Goal: Task Accomplishment & Management: Manage account settings

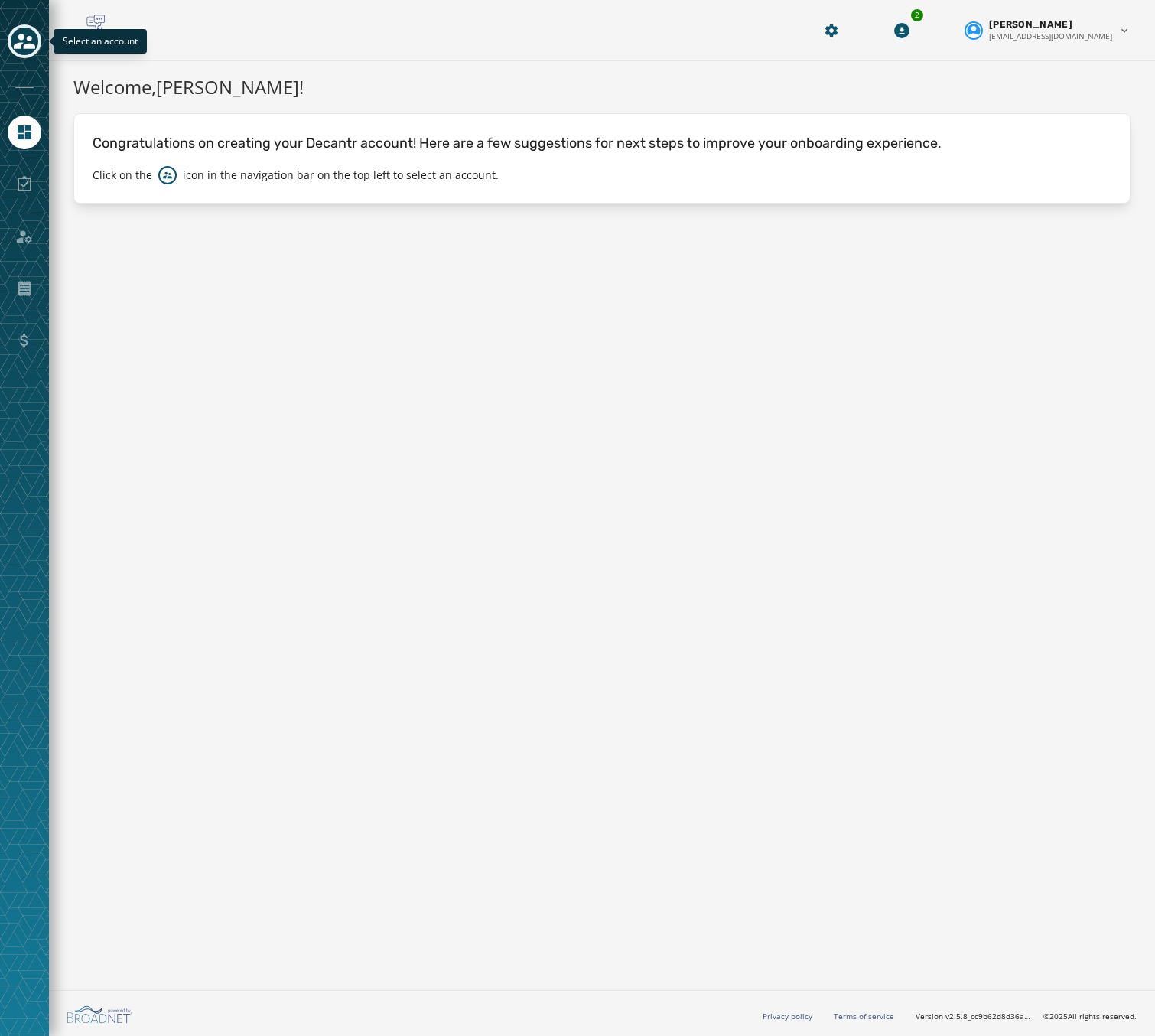
click at [10, 42] on button "Toggle account select drawer" at bounding box center [25, 42] width 34 height 34
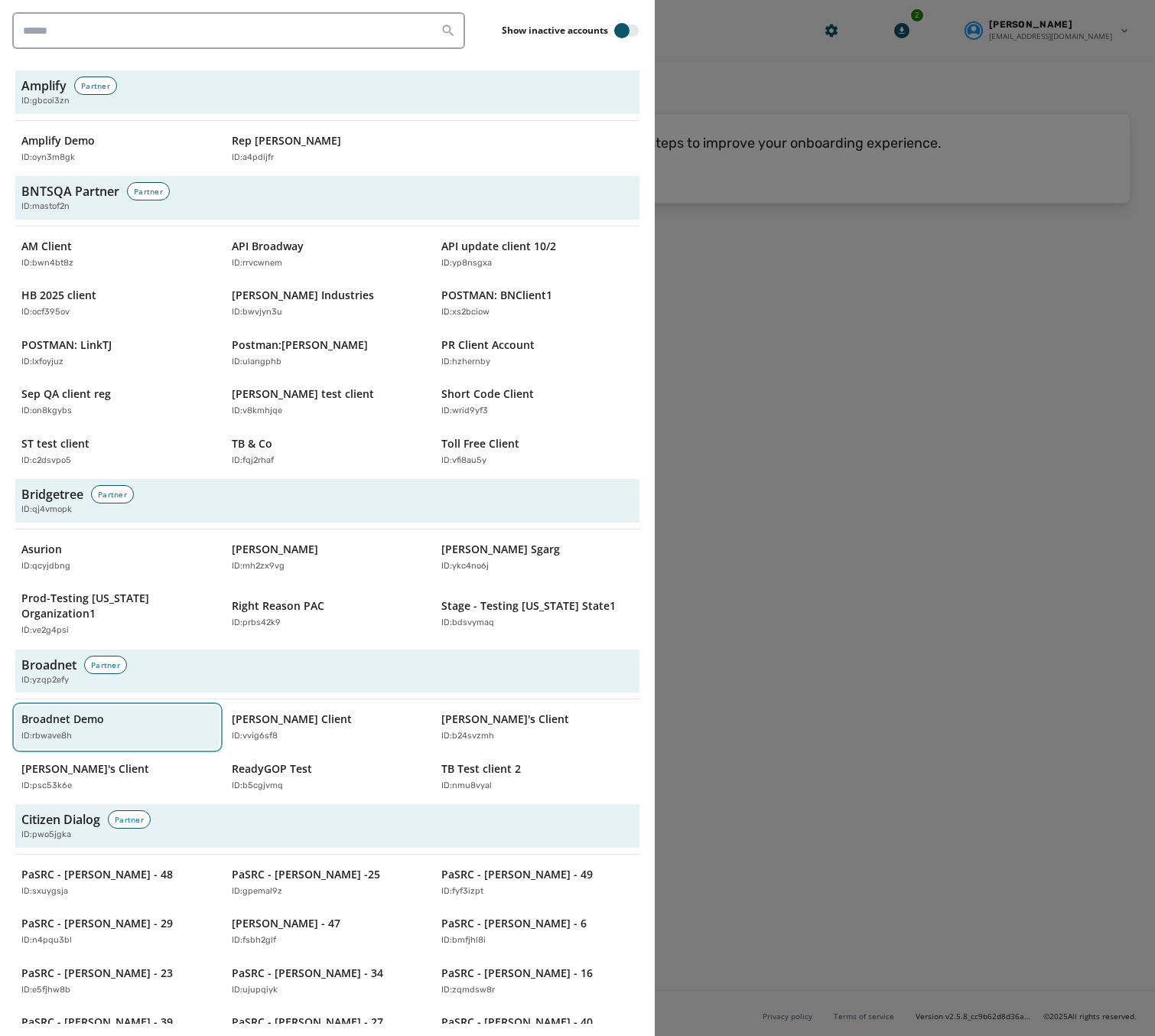
click at [88, 712] on p "Broadnet Demo" at bounding box center [63, 719] width 83 height 15
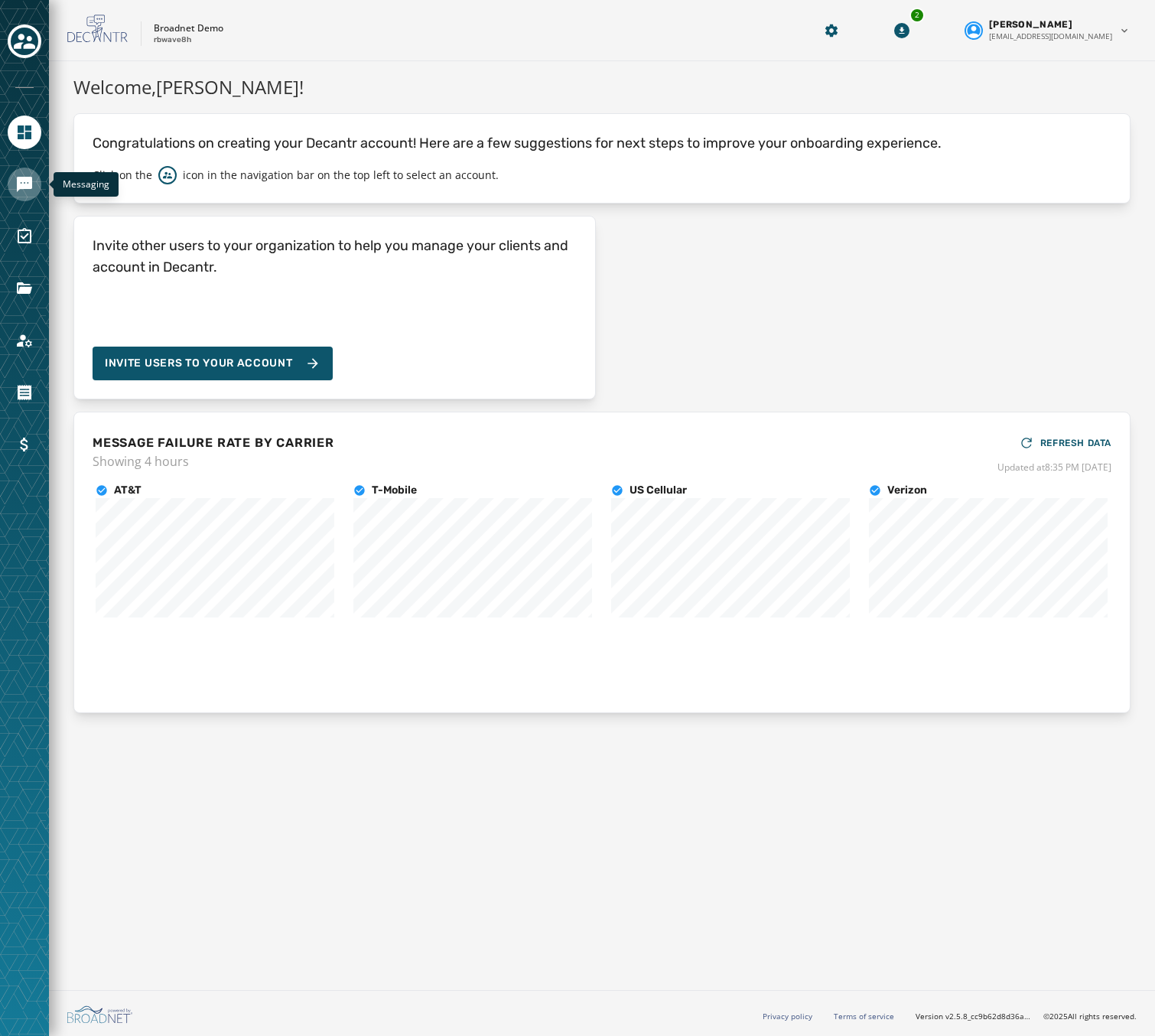
click at [20, 184] on icon "Navigate to Messaging" at bounding box center [24, 184] width 15 height 15
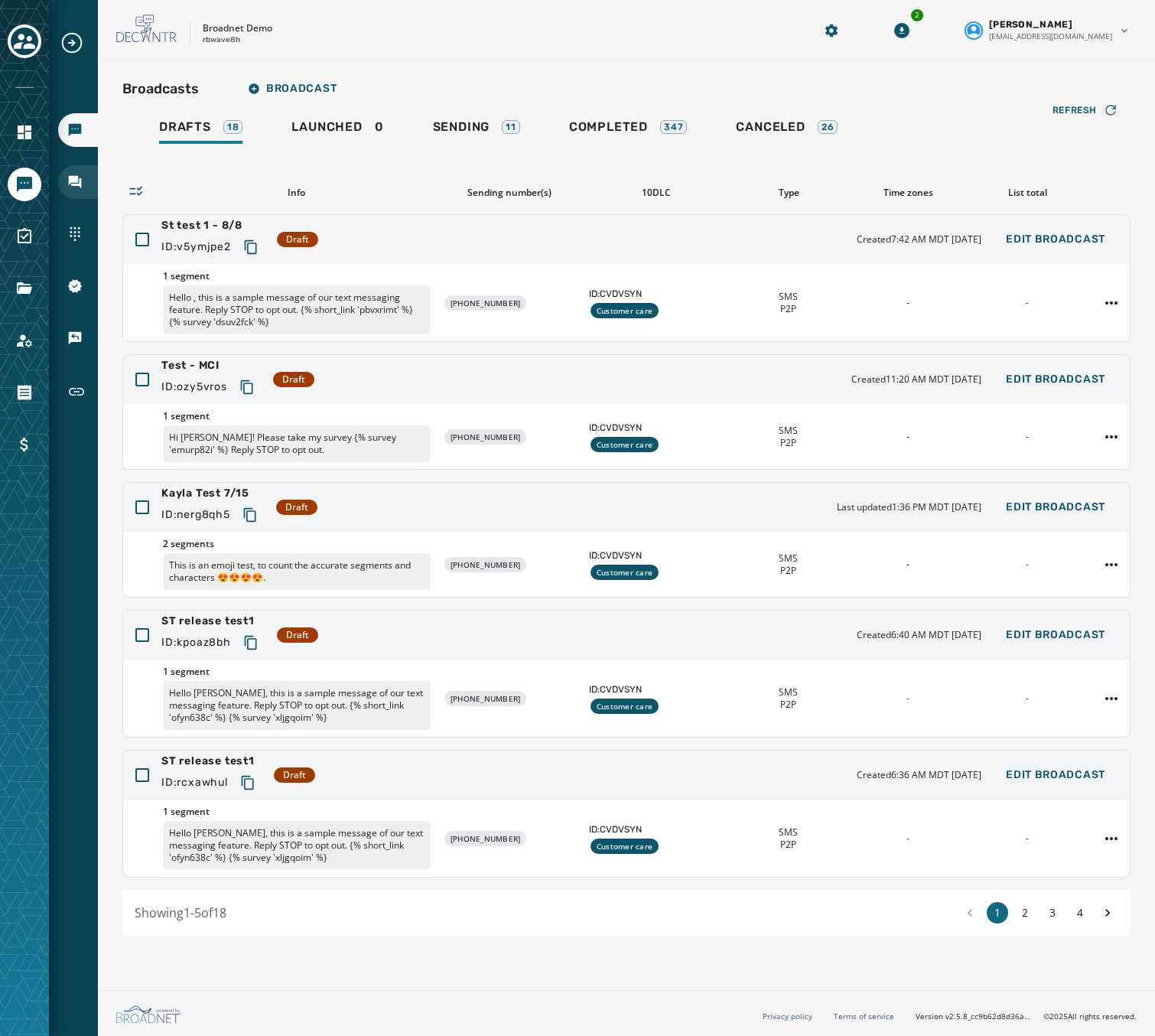
click at [68, 171] on div "Inbox" at bounding box center [78, 182] width 40 height 34
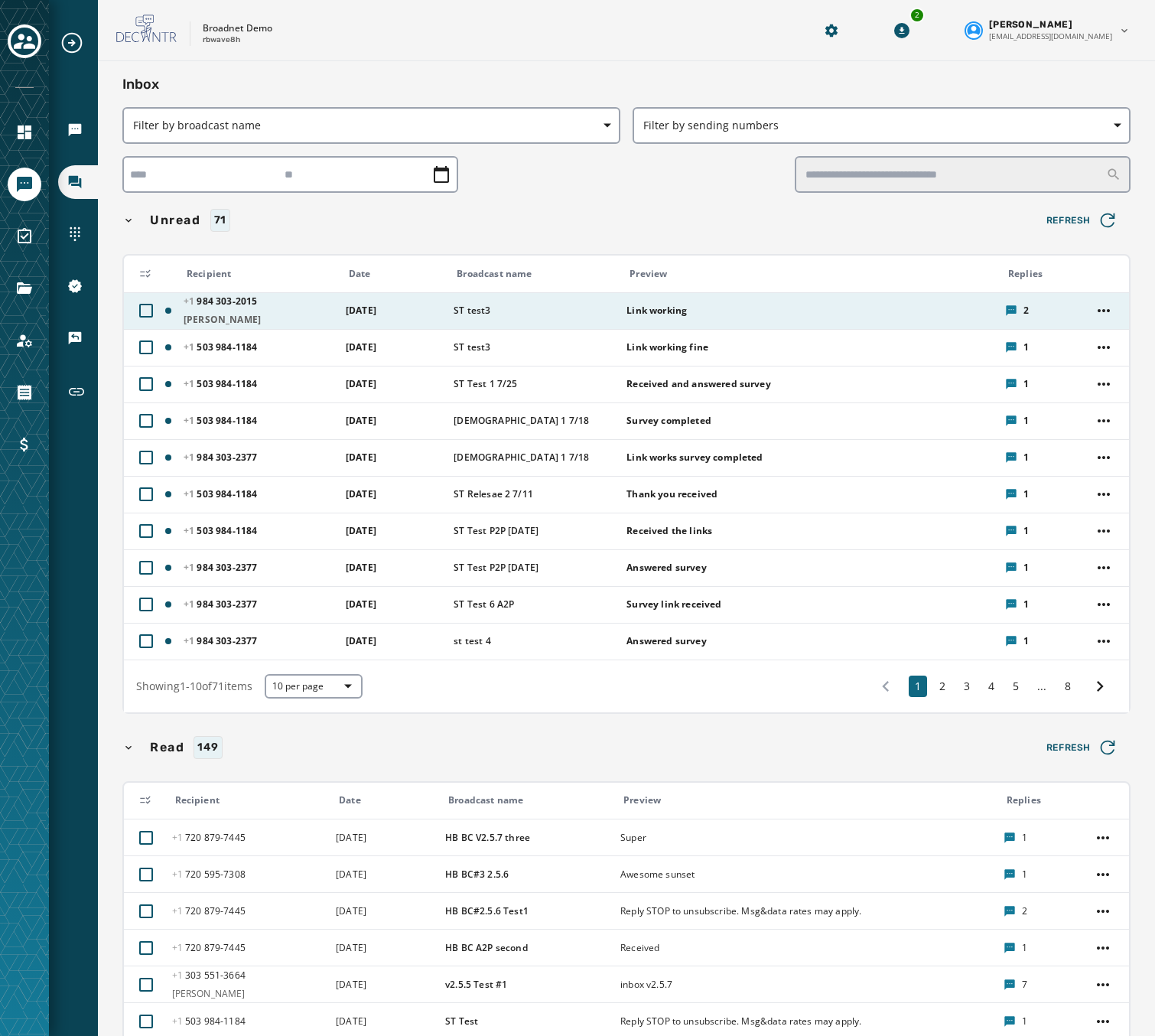
click at [280, 313] on div "[PHONE_NUMBER] - 2015 [PERSON_NAME]" at bounding box center [260, 310] width 152 height 31
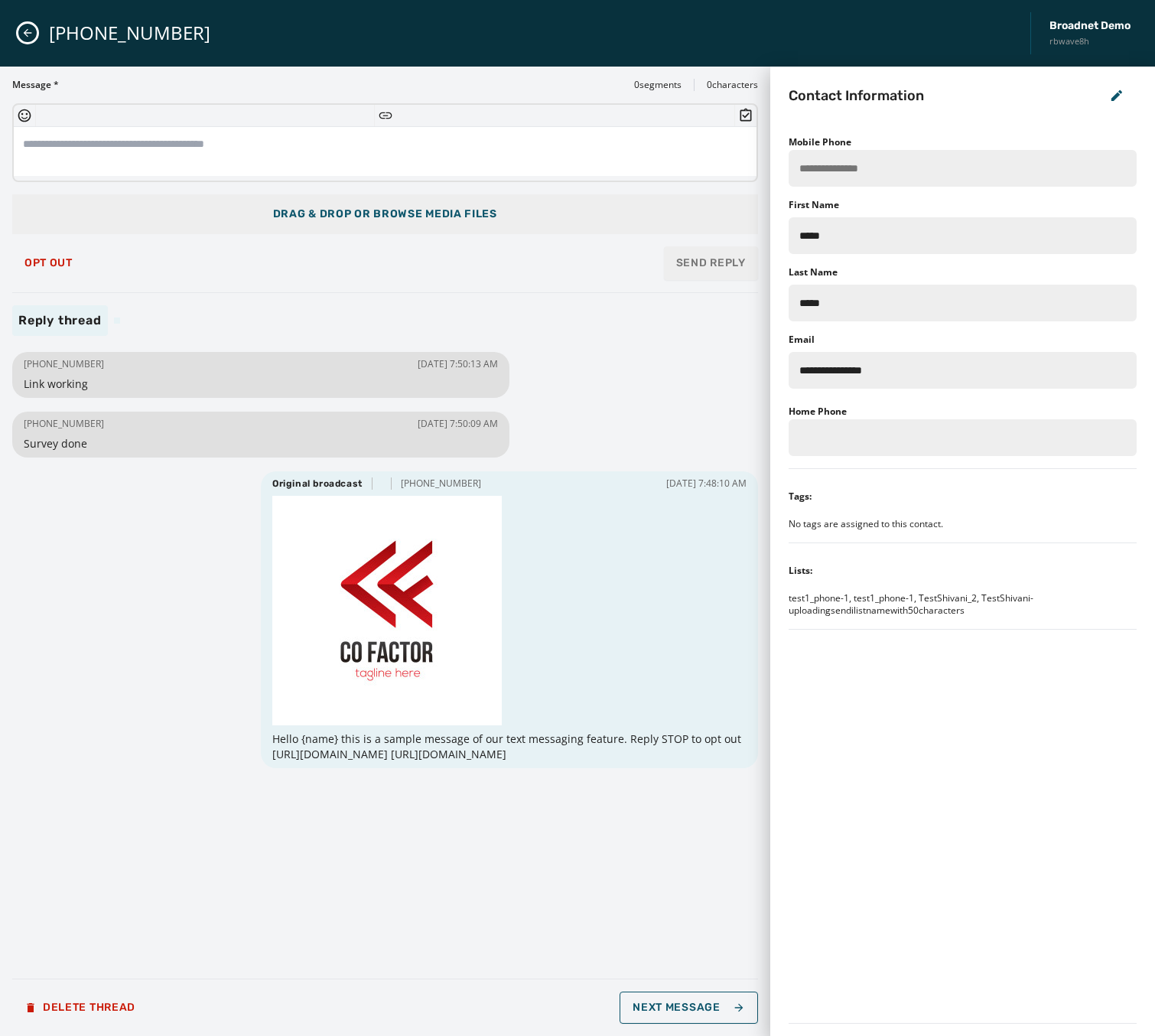
click at [373, 219] on span "Drag & Drop or browse media files" at bounding box center [385, 214] width 224 height 15
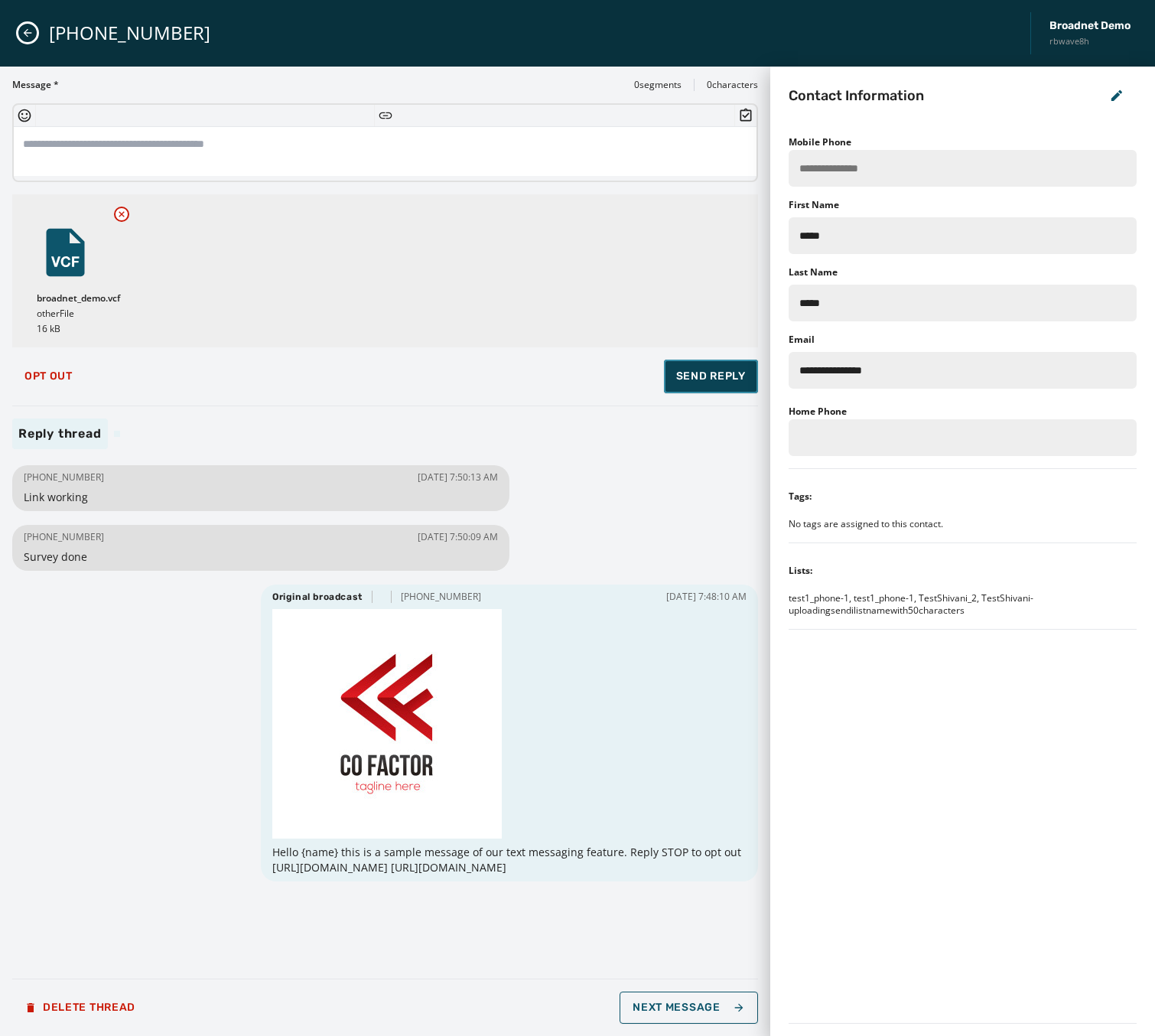
click at [695, 373] on span "Send Reply" at bounding box center [710, 376] width 70 height 15
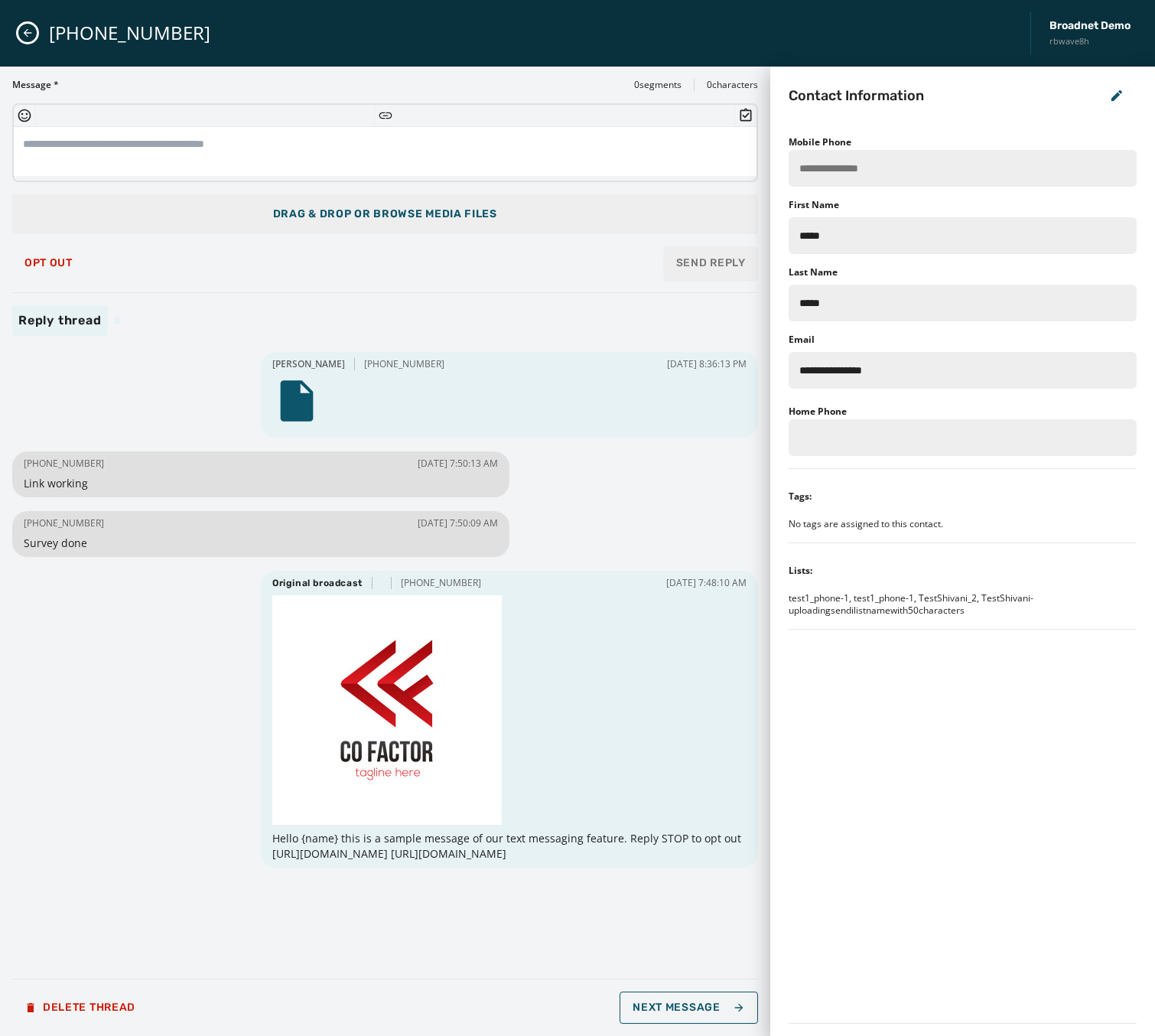
click at [31, 32] on icon "Close admin drawer" at bounding box center [27, 33] width 12 height 12
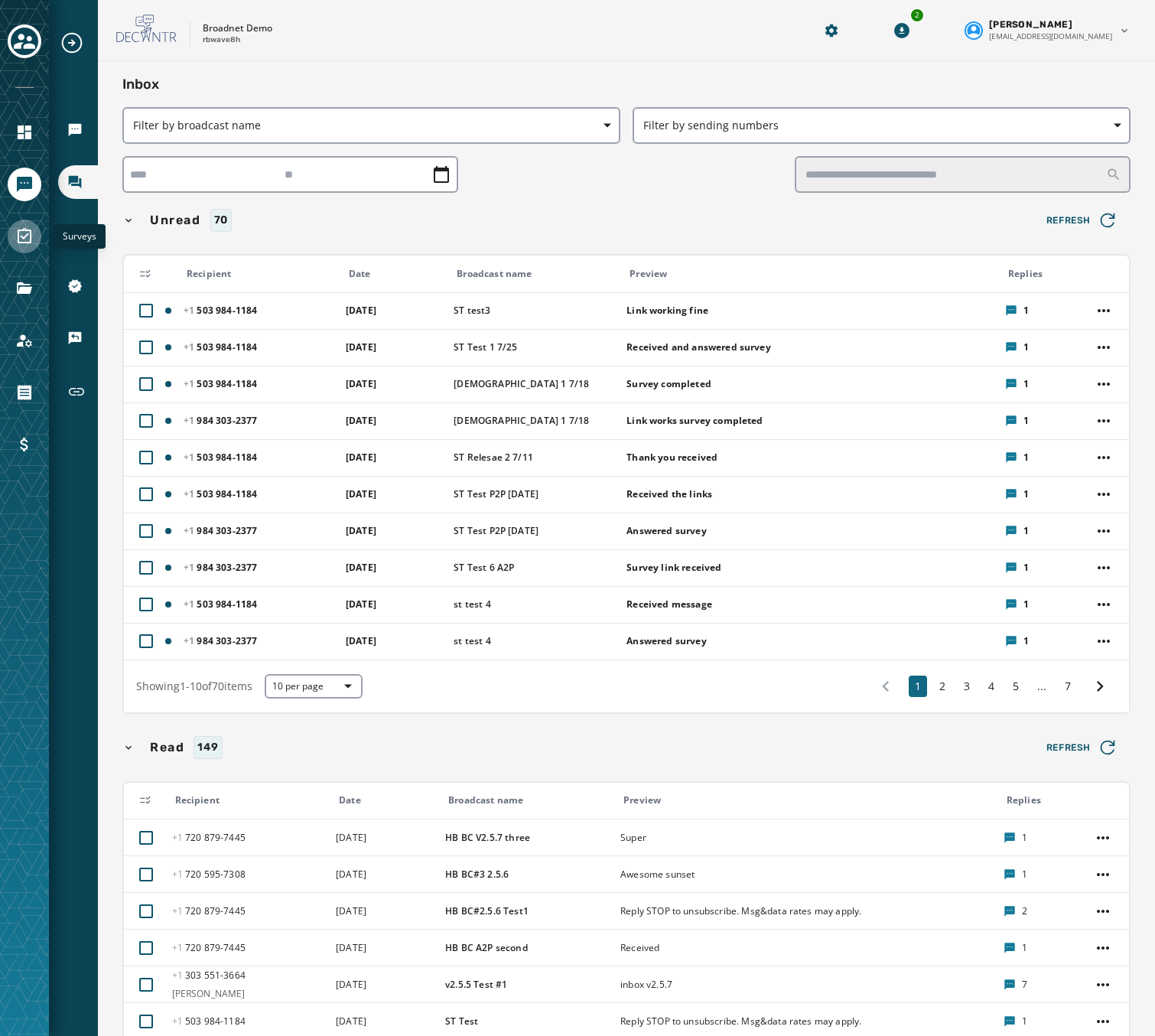
click at [23, 242] on icon "Navigate to Surveys" at bounding box center [25, 235] width 14 height 15
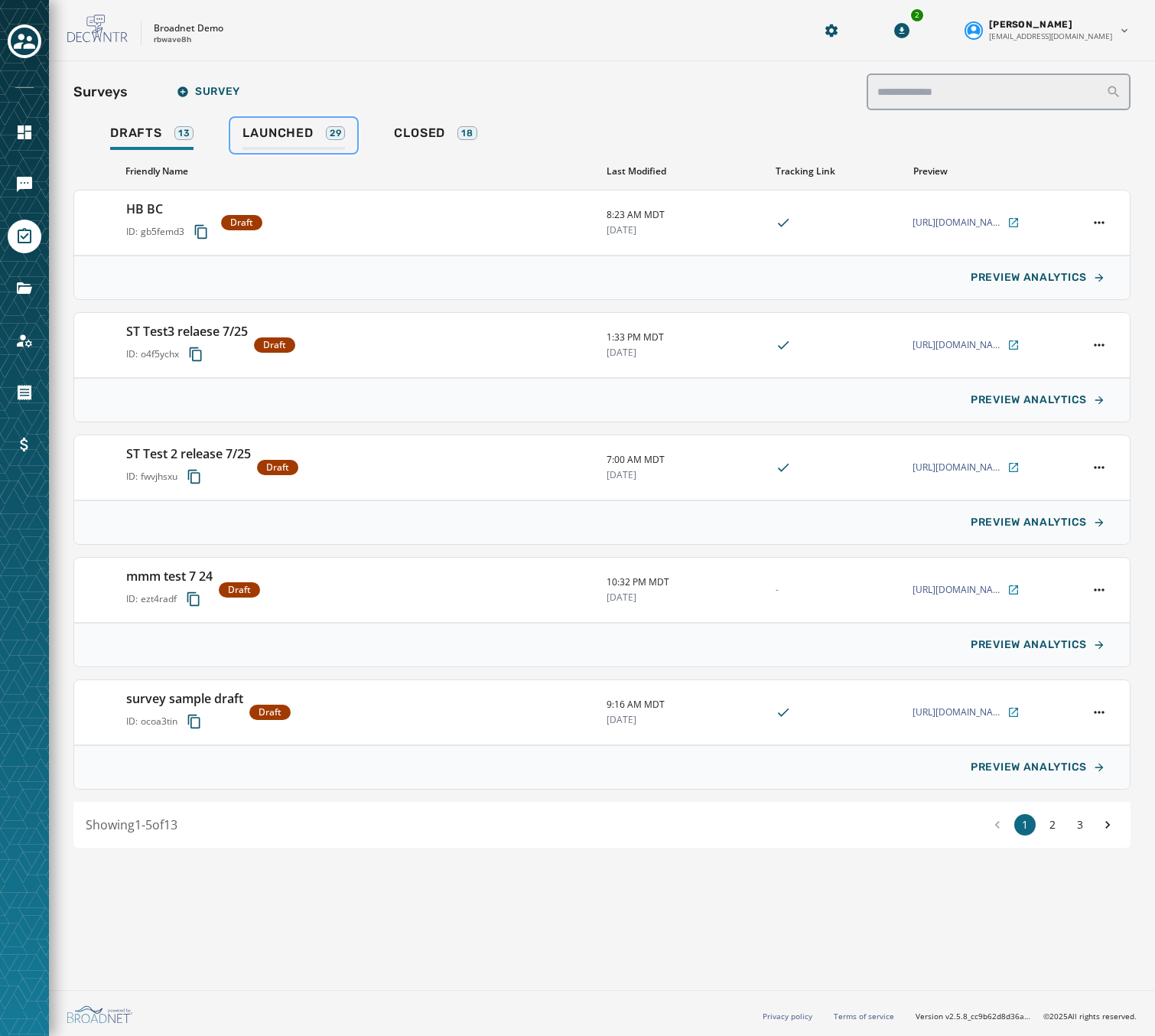
click at [252, 139] on span "Launched" at bounding box center [277, 133] width 71 height 15
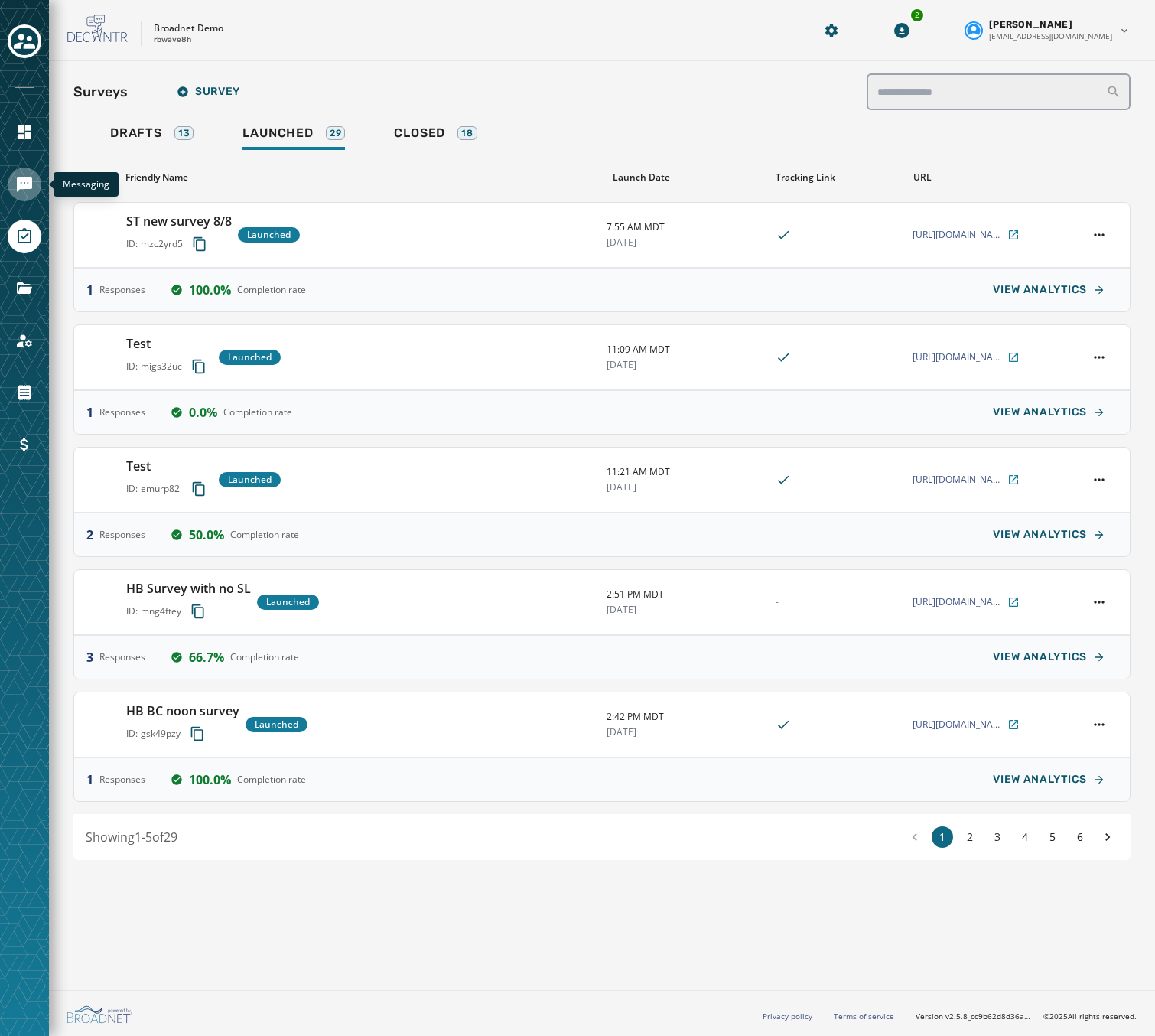
click at [30, 189] on icon "Navigate to Messaging" at bounding box center [24, 184] width 15 height 15
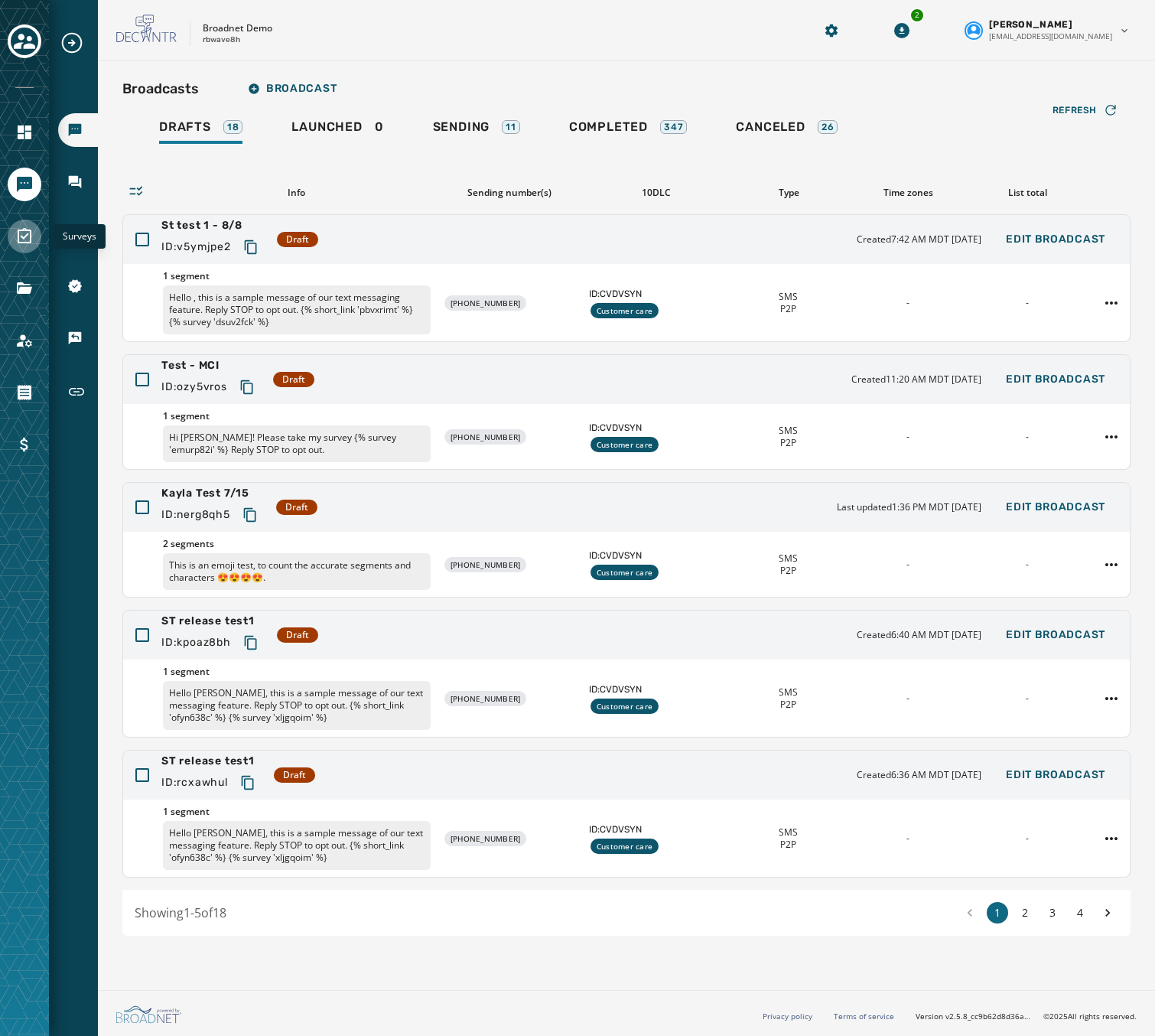
click at [26, 235] on icon "Navigate to Surveys" at bounding box center [25, 235] width 14 height 15
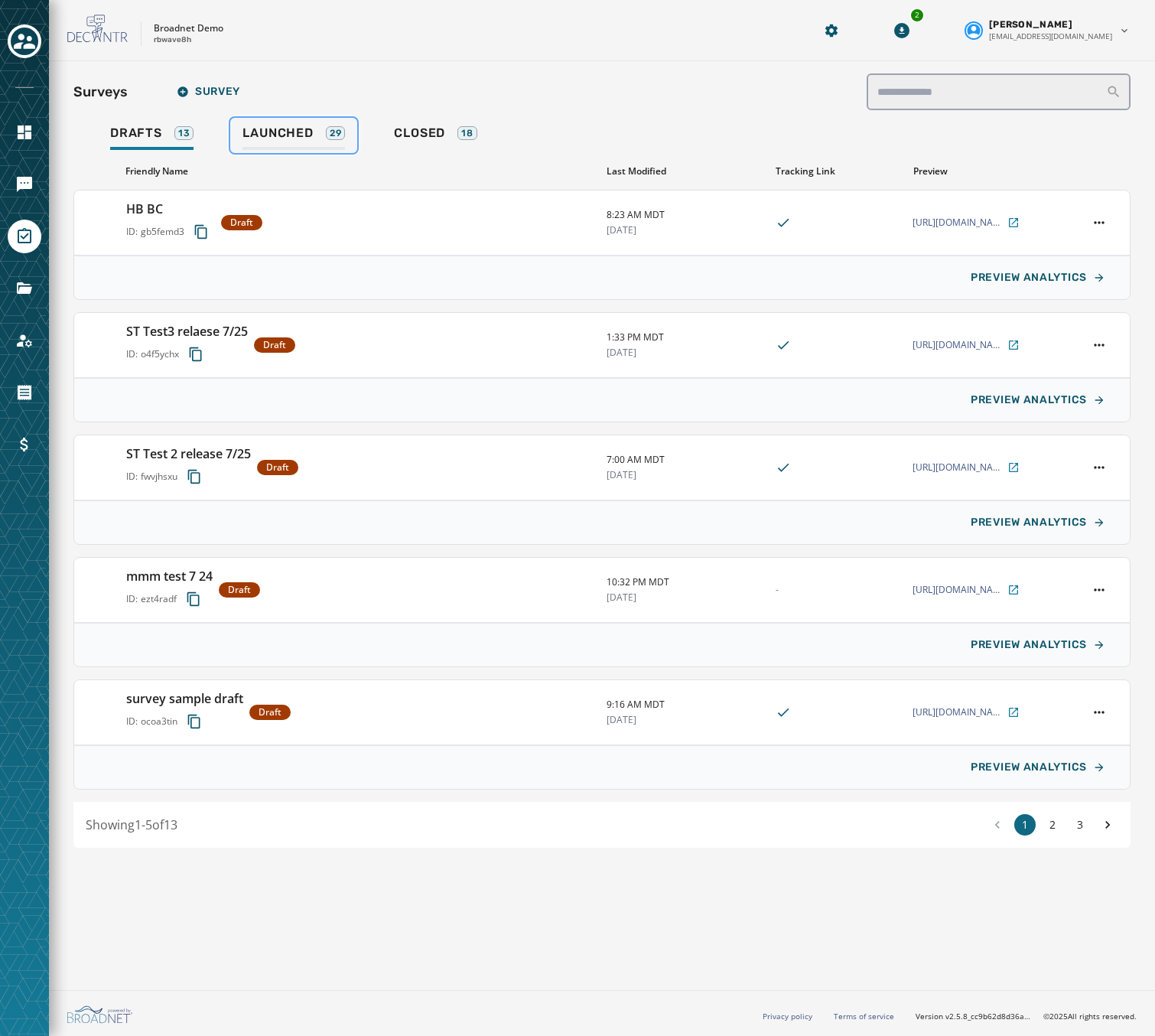
click at [338, 118] on link "Launched 29" at bounding box center [294, 135] width 127 height 35
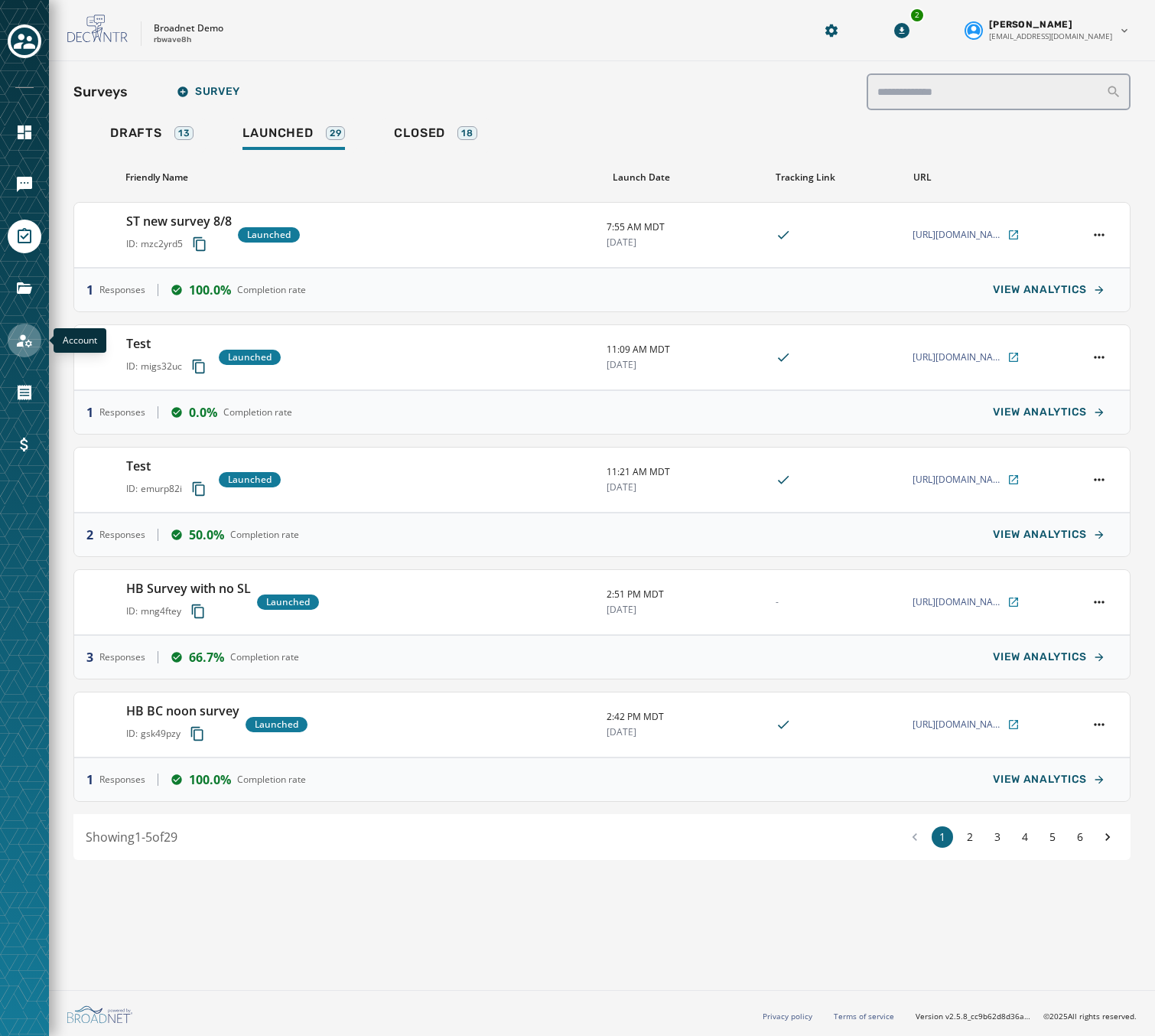
click at [36, 339] on link "Navigate to Account" at bounding box center [25, 340] width 34 height 34
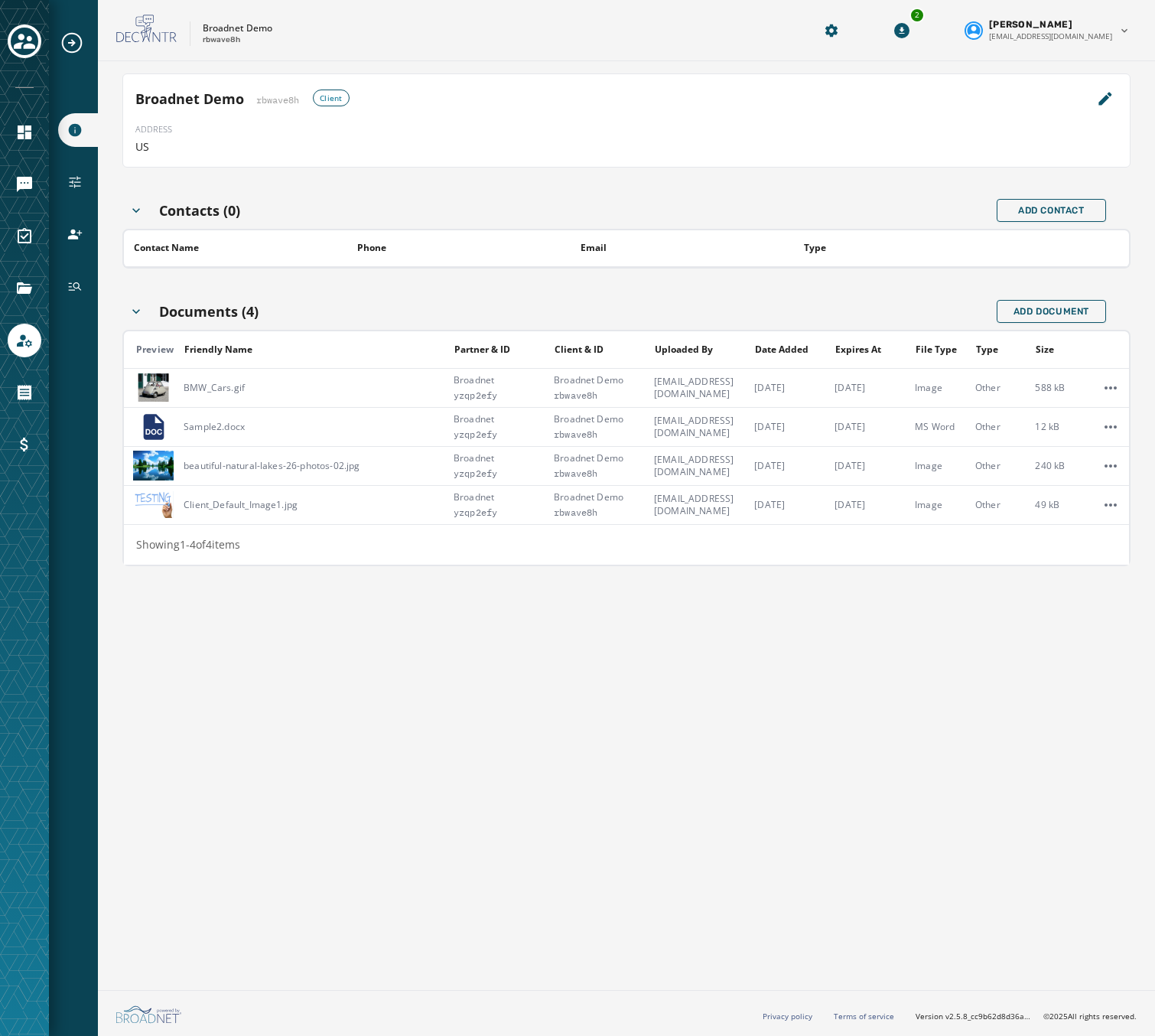
click at [42, 289] on div at bounding box center [24, 518] width 49 height 1036
click at [31, 288] on icon "Navigate to Files" at bounding box center [24, 287] width 15 height 11
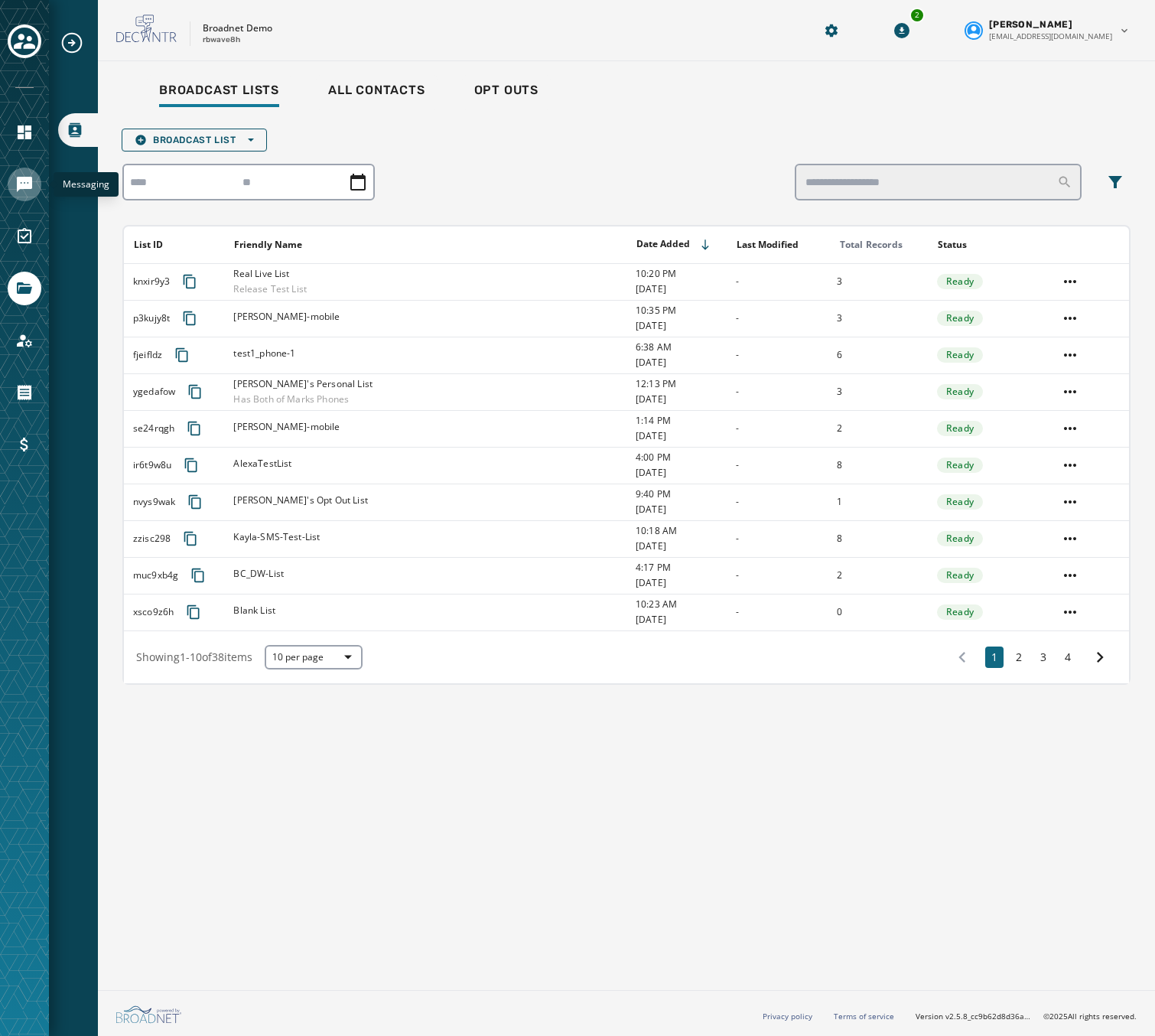
click at [23, 185] on icon "Navigate to Messaging" at bounding box center [24, 184] width 15 height 15
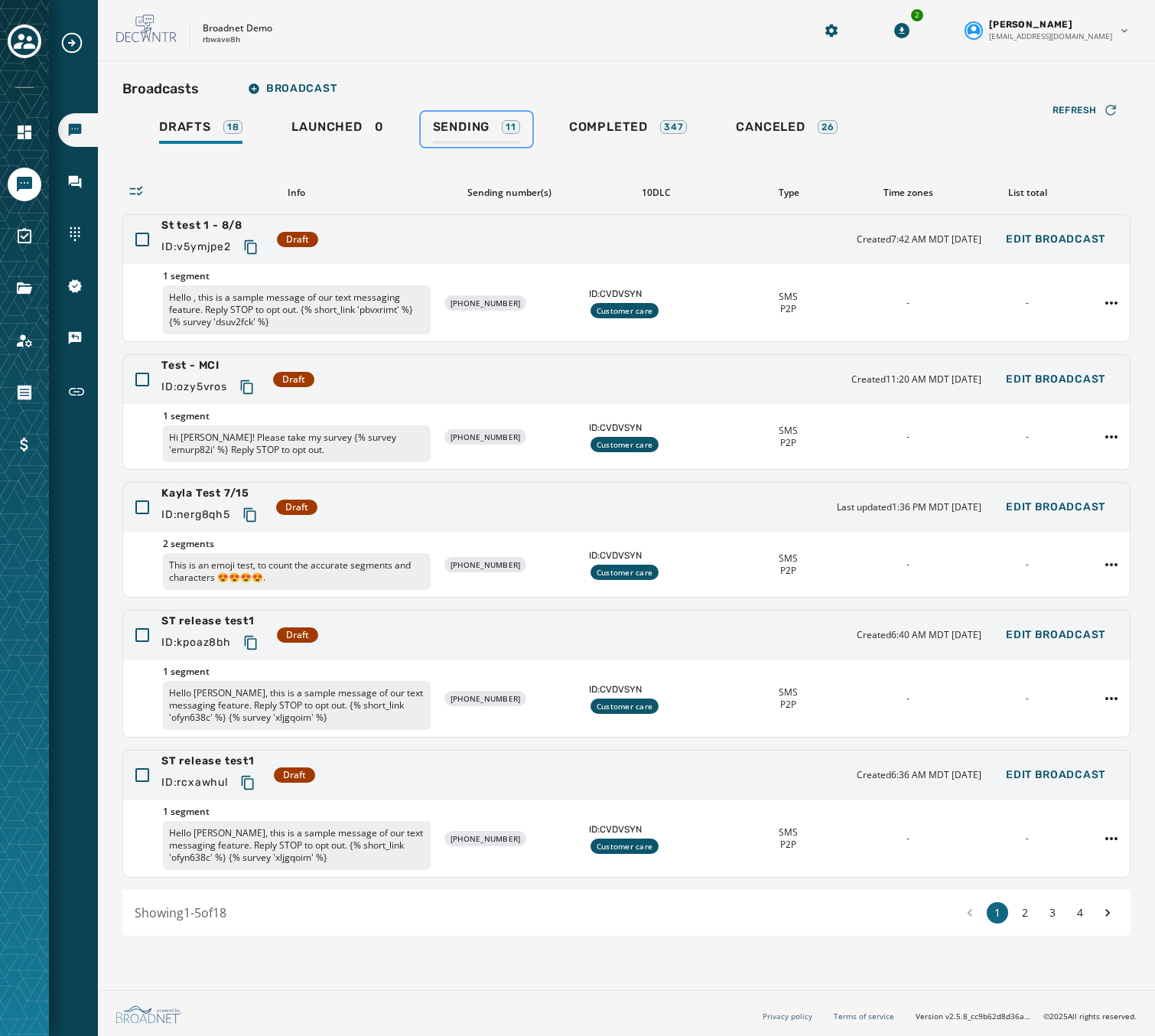
click at [457, 127] on span "Sending" at bounding box center [461, 126] width 57 height 15
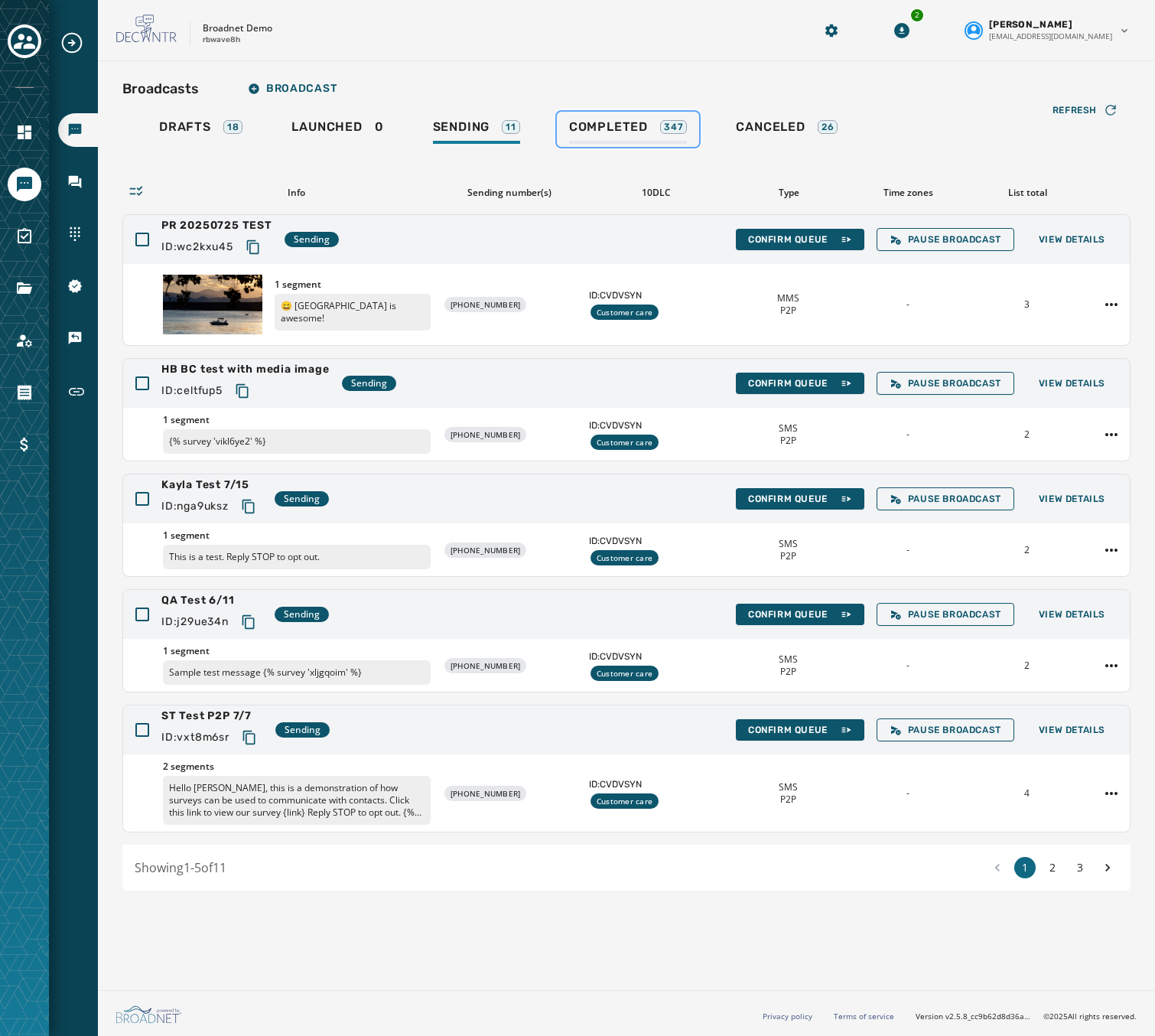
click at [635, 122] on span "Completed" at bounding box center [608, 126] width 79 height 15
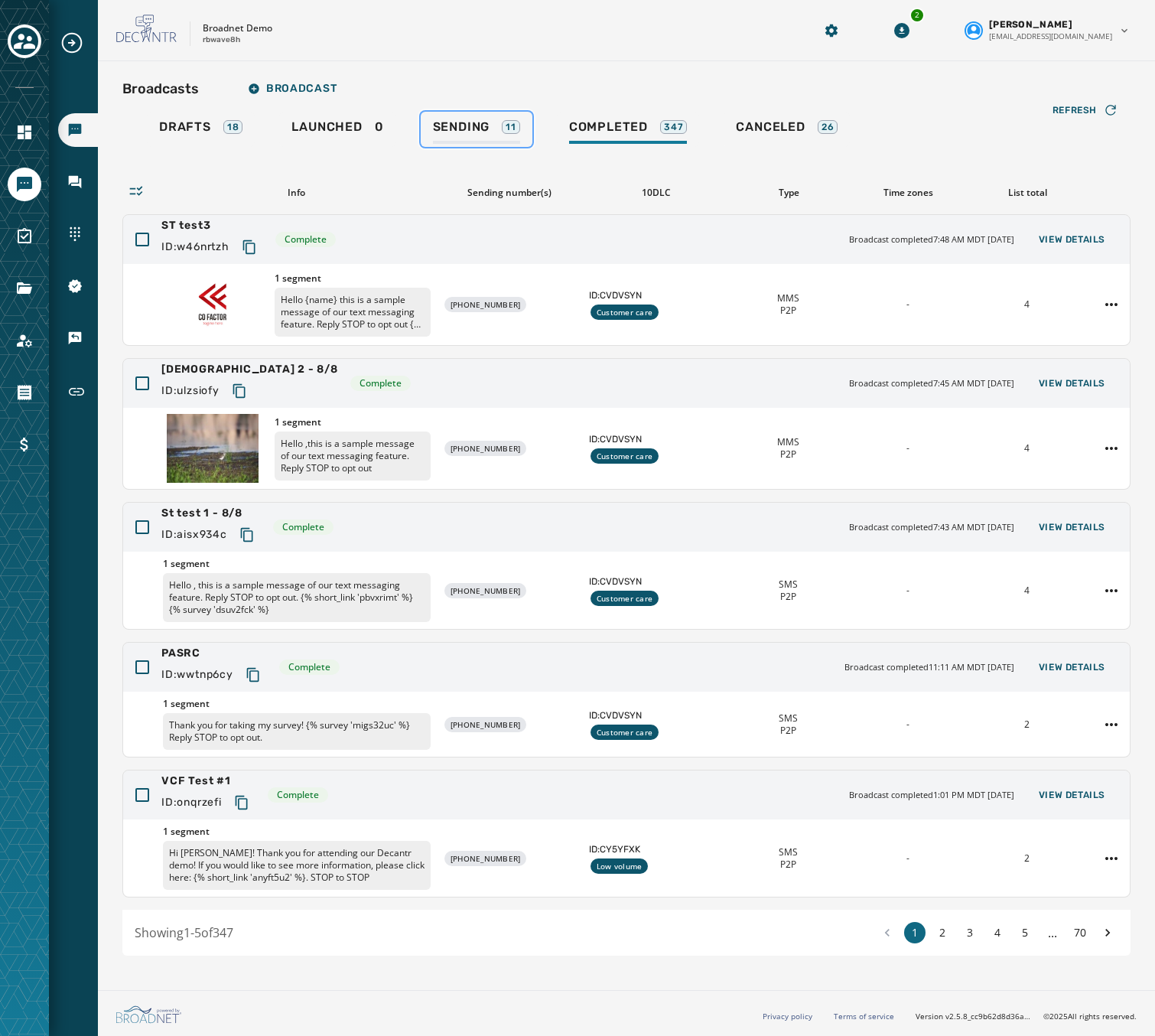
click at [467, 129] on span "Sending" at bounding box center [461, 126] width 57 height 15
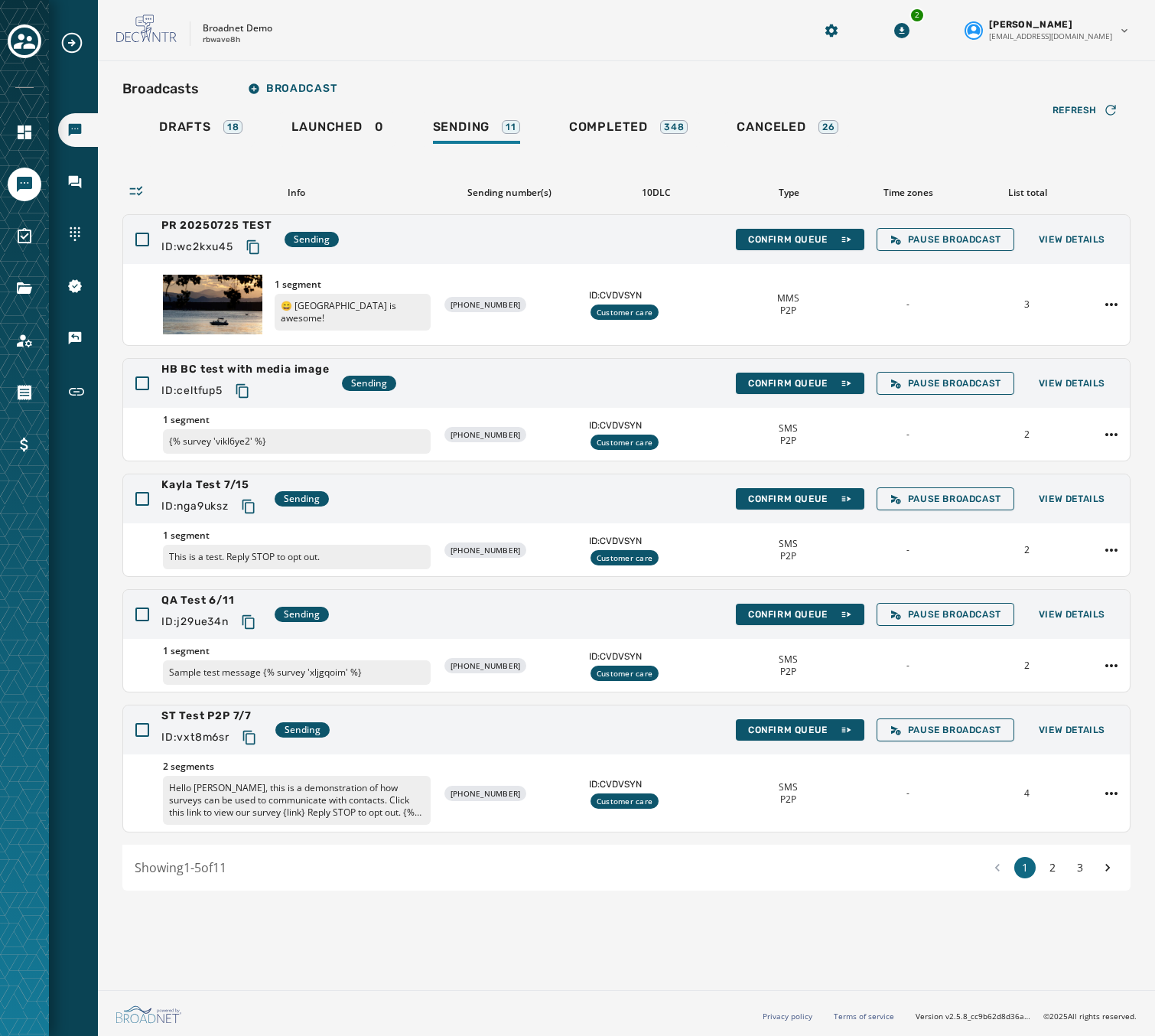
click at [615, 107] on div "Broadcasts Broadcast Drafts 18 Launched 0 Sending 11 Completed 348 Canceled 26 …" at bounding box center [627, 482] width 1008 height 818
click at [612, 134] on span "Completed" at bounding box center [608, 126] width 79 height 15
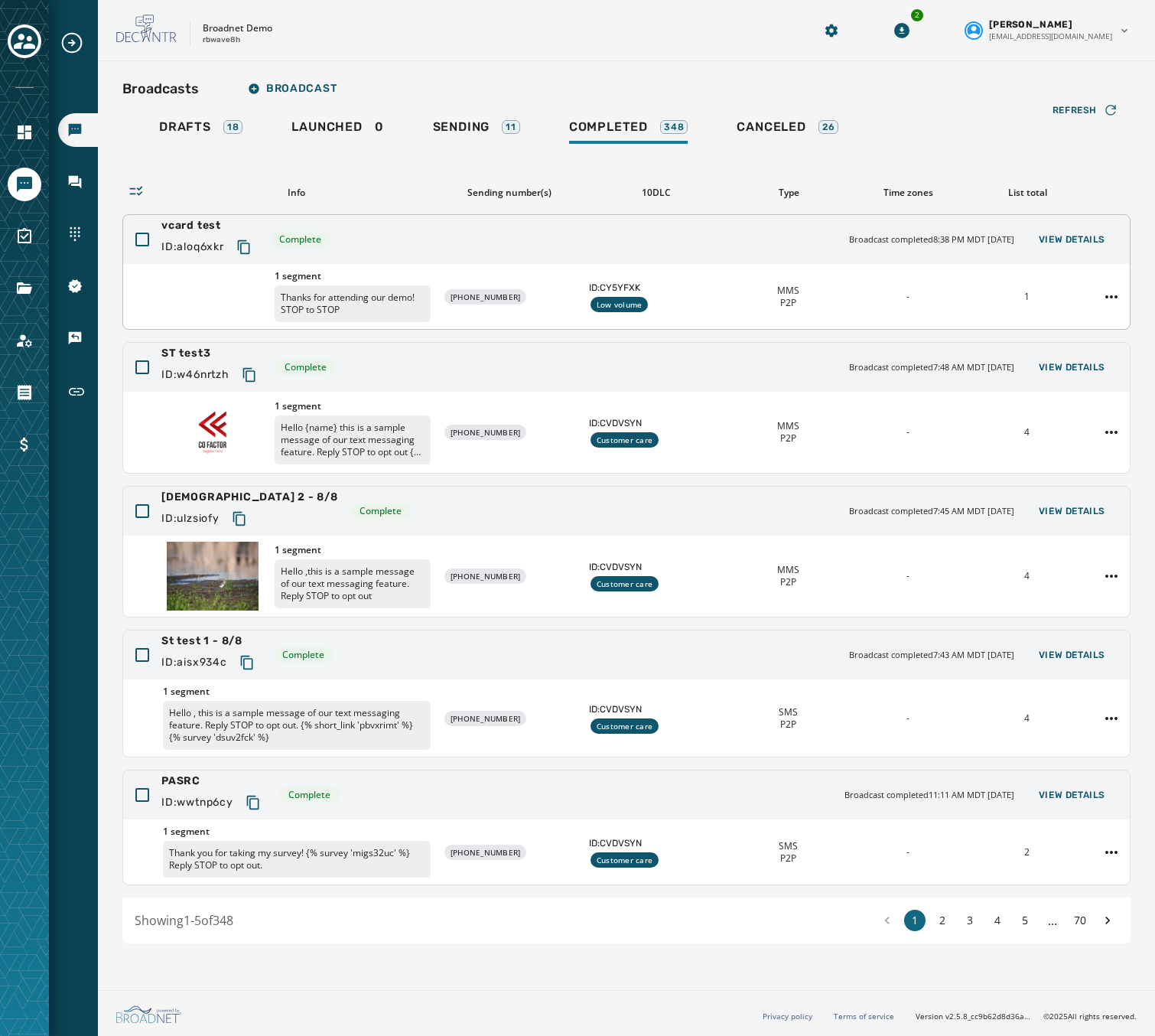
click at [225, 282] on div "1 segment Thanks for attending our demo! STOP to STOP" at bounding box center [296, 297] width 268 height 53
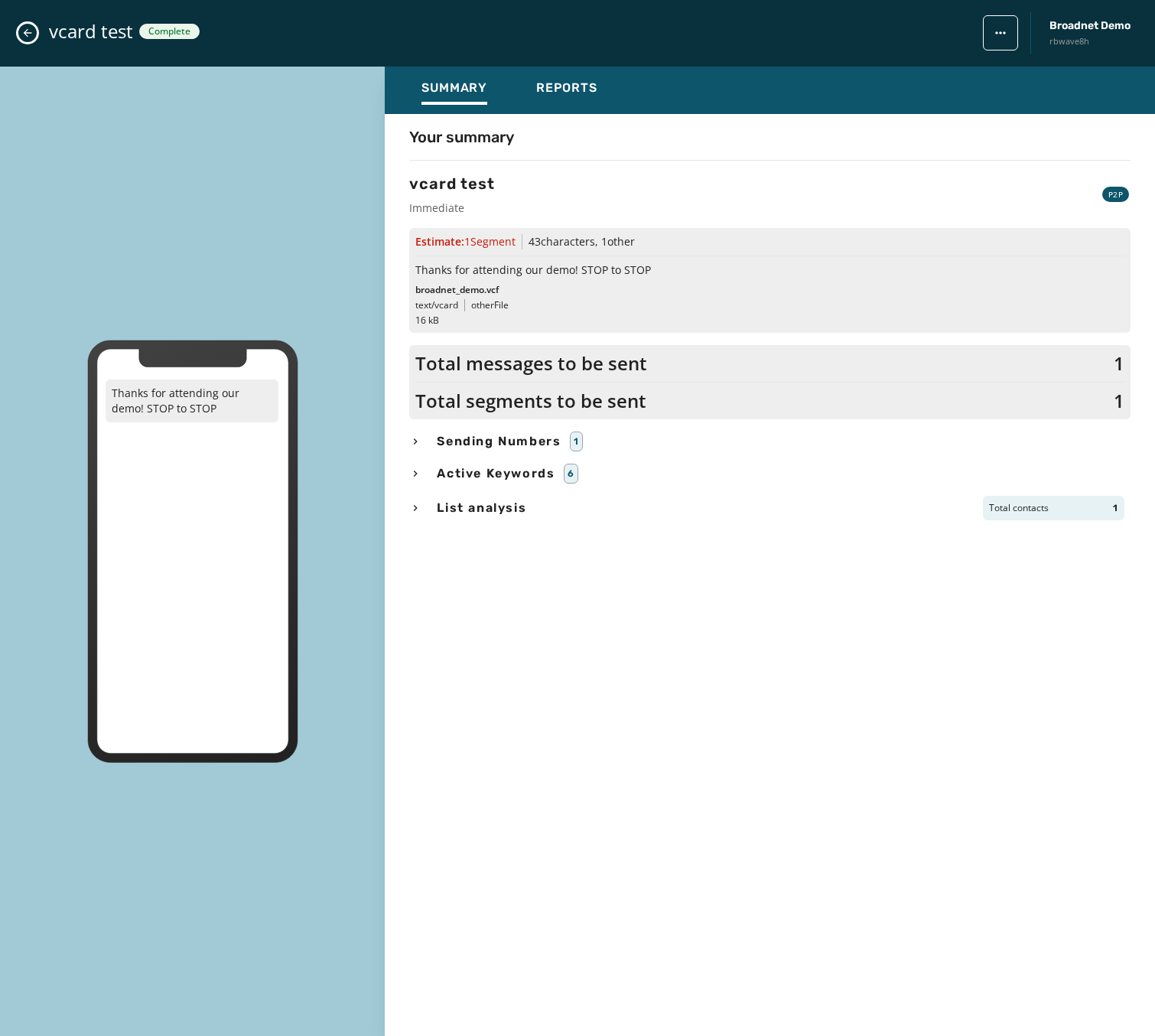
click at [498, 444] on span "Sending Numbers" at bounding box center [498, 441] width 130 height 19
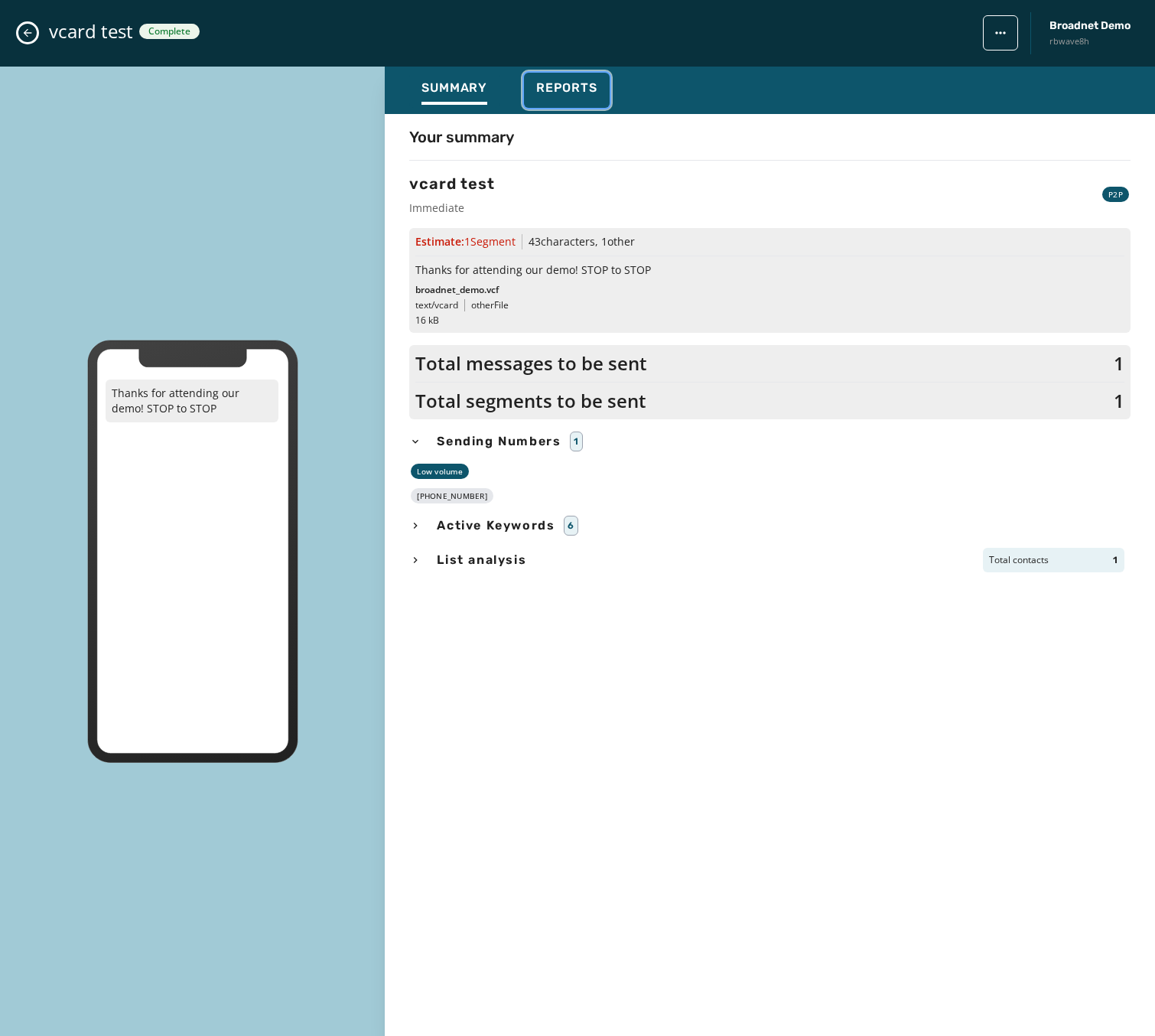
click at [564, 80] on span "Reports" at bounding box center [566, 88] width 61 height 15
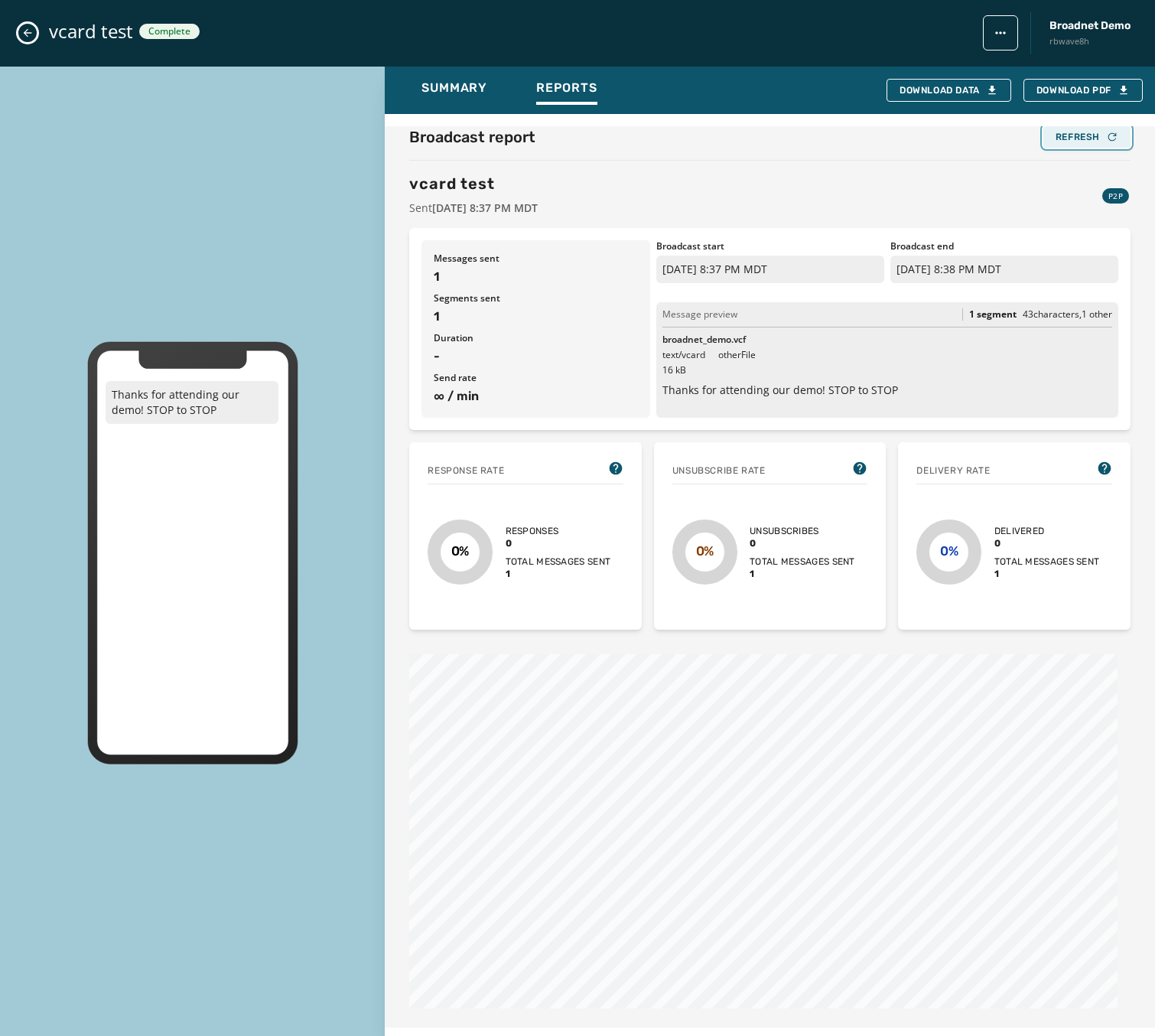
click at [1106, 139] on icon "button" at bounding box center [1113, 137] width 12 height 12
click at [1092, 150] on div "Broadcast report Refresh vcard test Sent [DATE] 8:37 PM MDT P2P" at bounding box center [770, 171] width 721 height 89
click at [1091, 140] on div "Refresh" at bounding box center [1087, 137] width 63 height 12
click at [1091, 137] on div "Refresh" at bounding box center [1087, 137] width 63 height 12
click at [1090, 135] on div "Refresh" at bounding box center [1087, 137] width 63 height 12
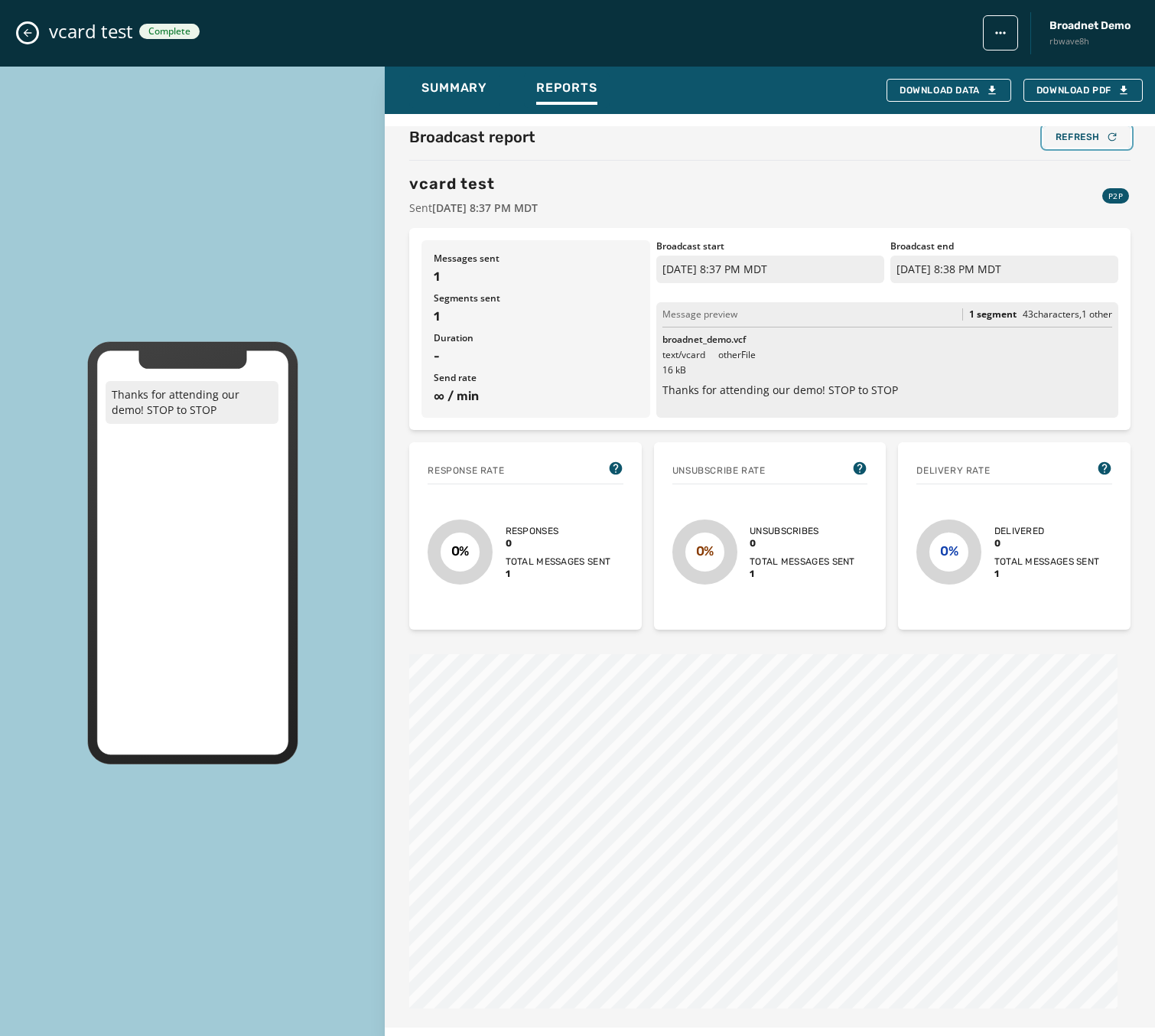
click at [1088, 141] on div "Refresh" at bounding box center [1087, 137] width 63 height 12
click at [1060, 141] on div "Refresh" at bounding box center [1087, 137] width 63 height 12
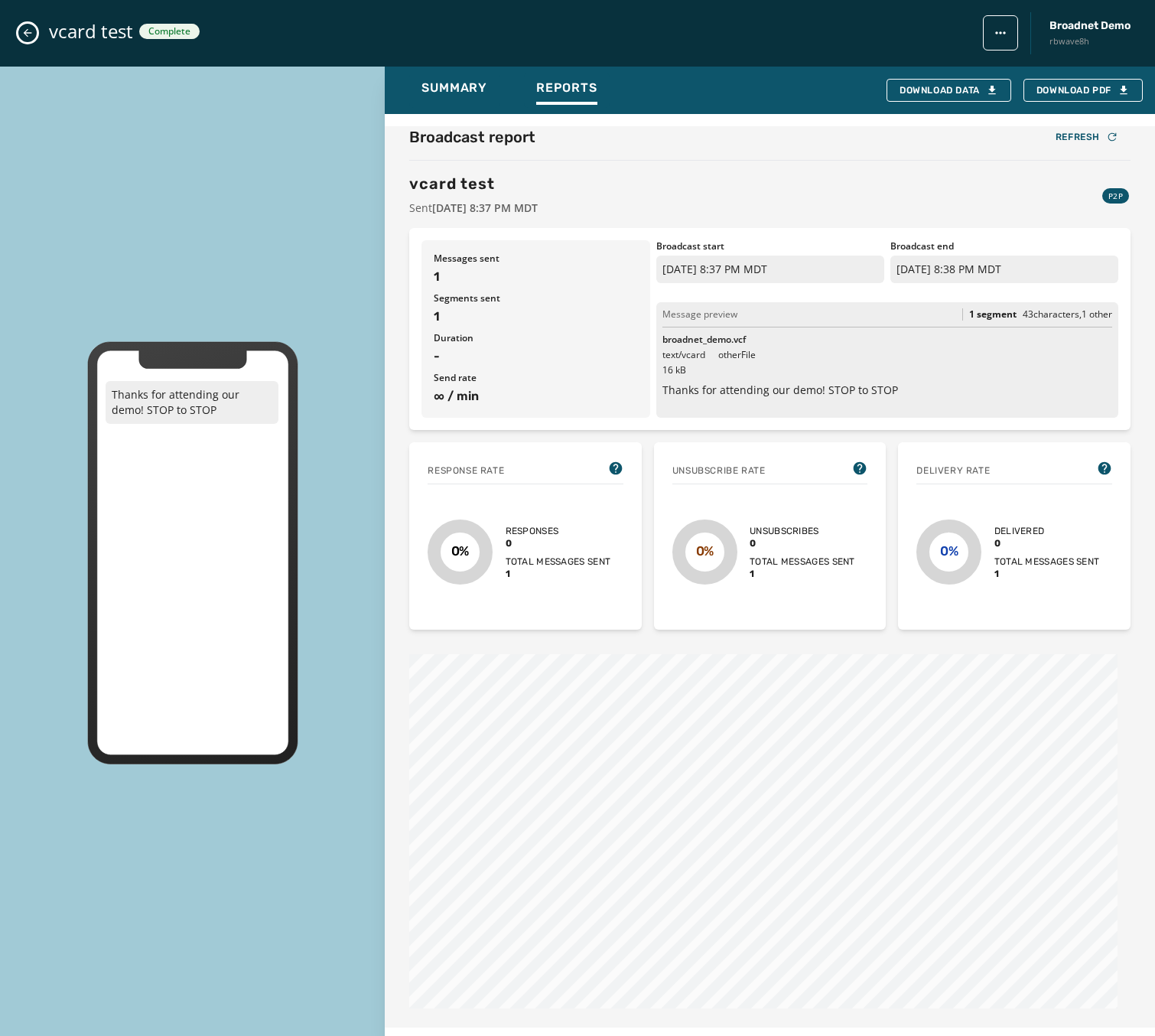
click at [31, 30] on icon "Close admin drawer" at bounding box center [27, 33] width 12 height 12
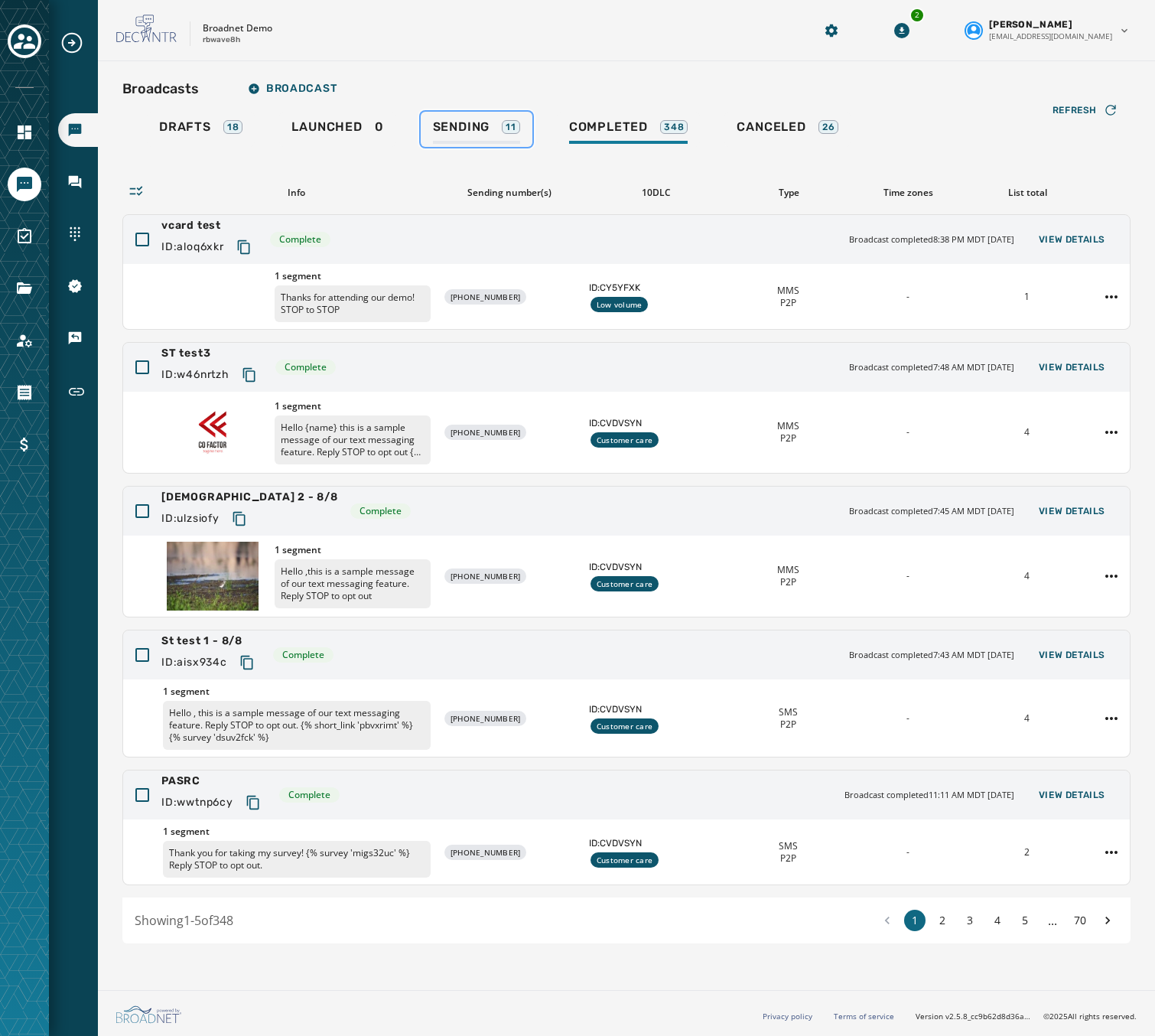
click at [487, 123] on span "Sending" at bounding box center [461, 126] width 57 height 15
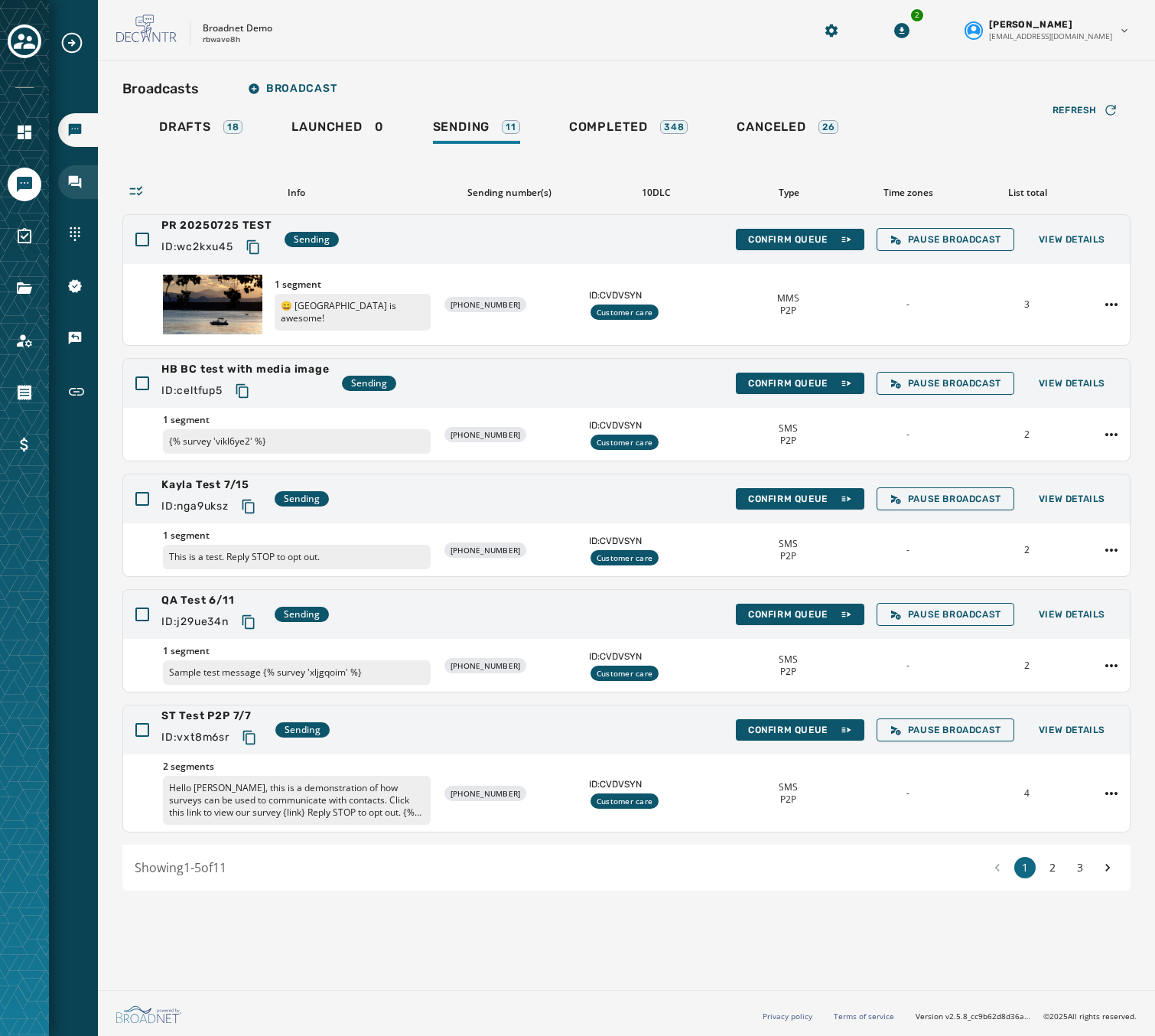
click at [69, 187] on icon "Navigate to Inbox" at bounding box center [74, 181] width 15 height 15
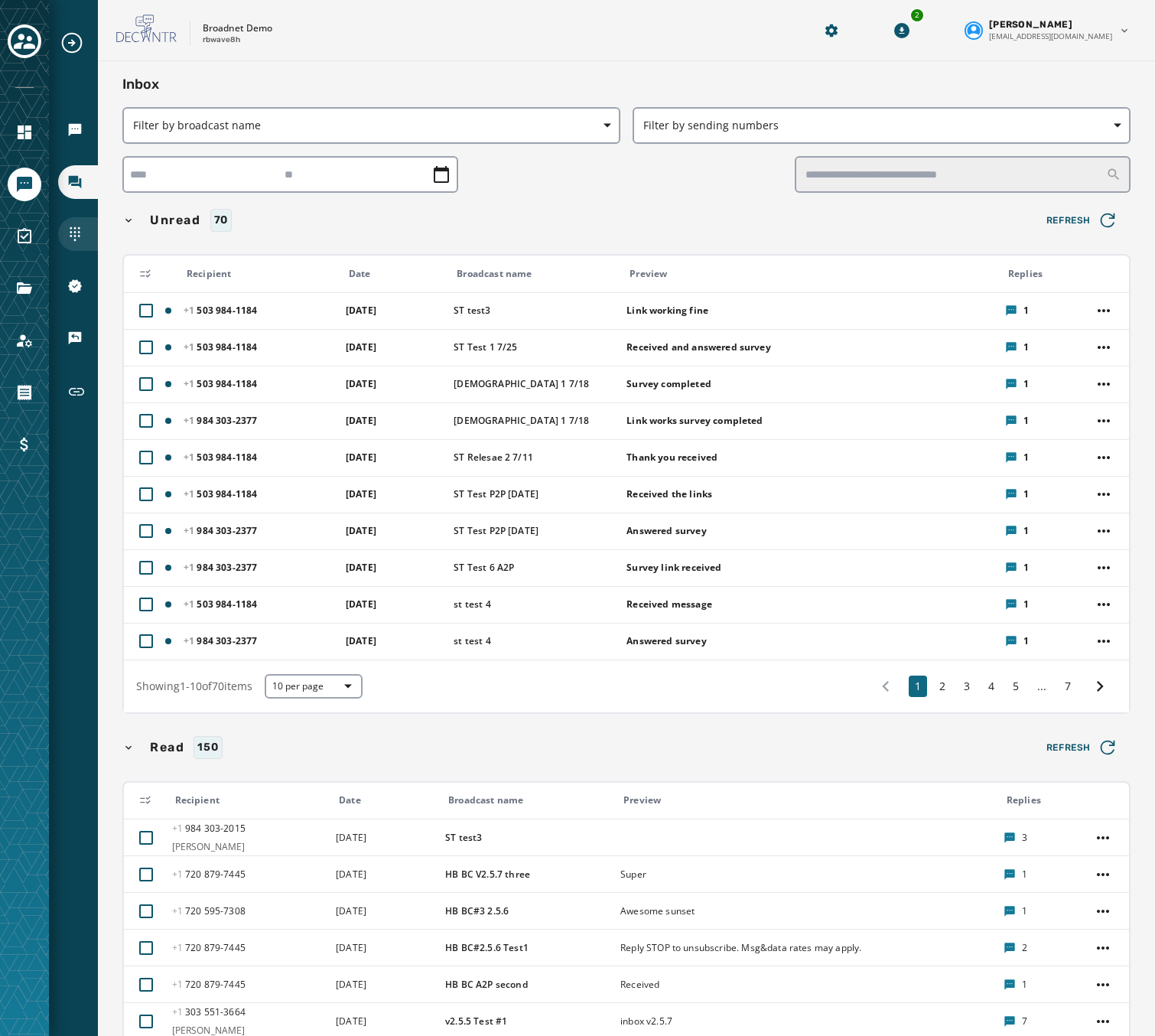
click at [69, 228] on icon "Navigate to Sending Numbers" at bounding box center [74, 233] width 15 height 15
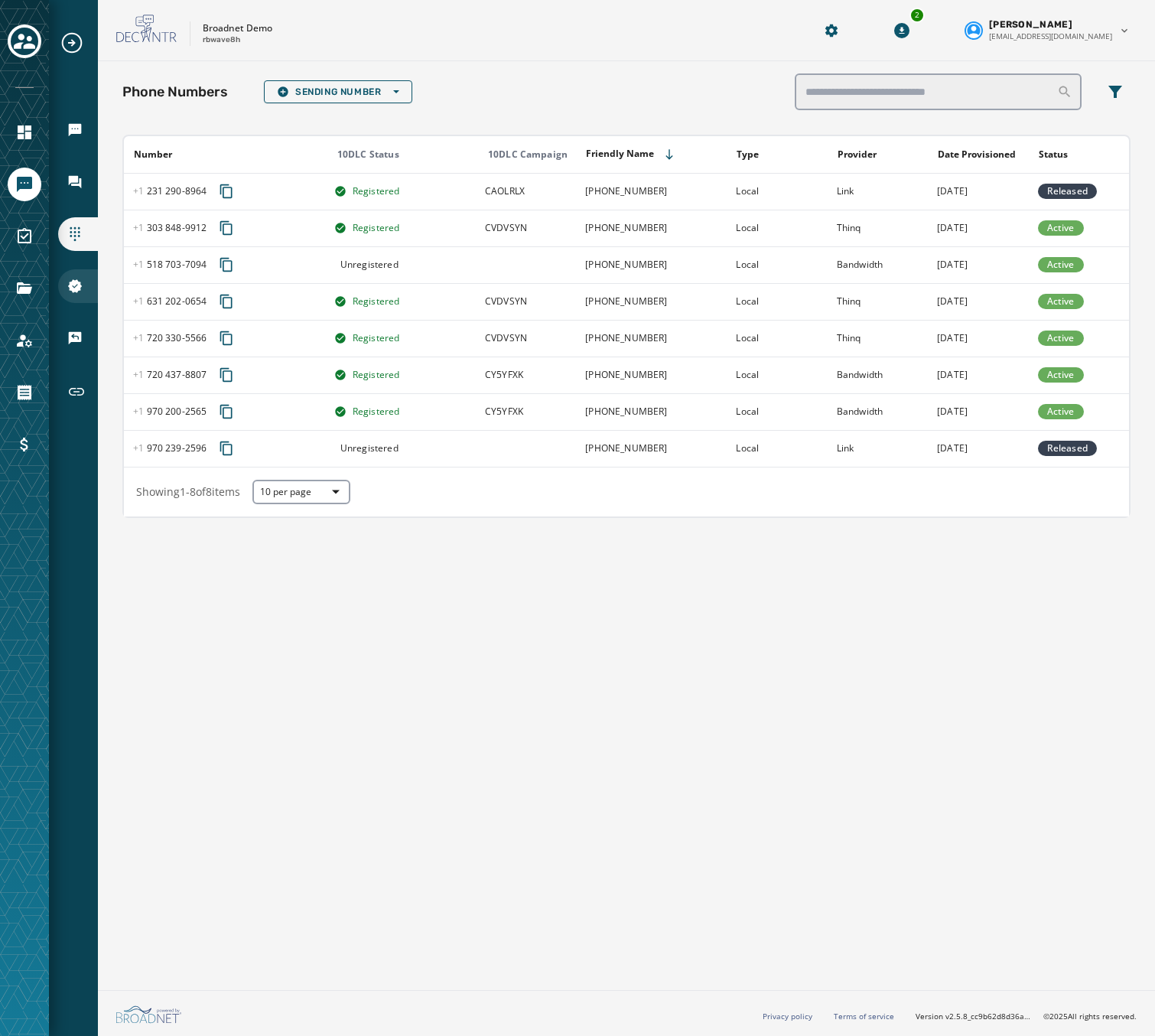
click at [66, 298] on div "10DLC Registration" at bounding box center [78, 286] width 40 height 34
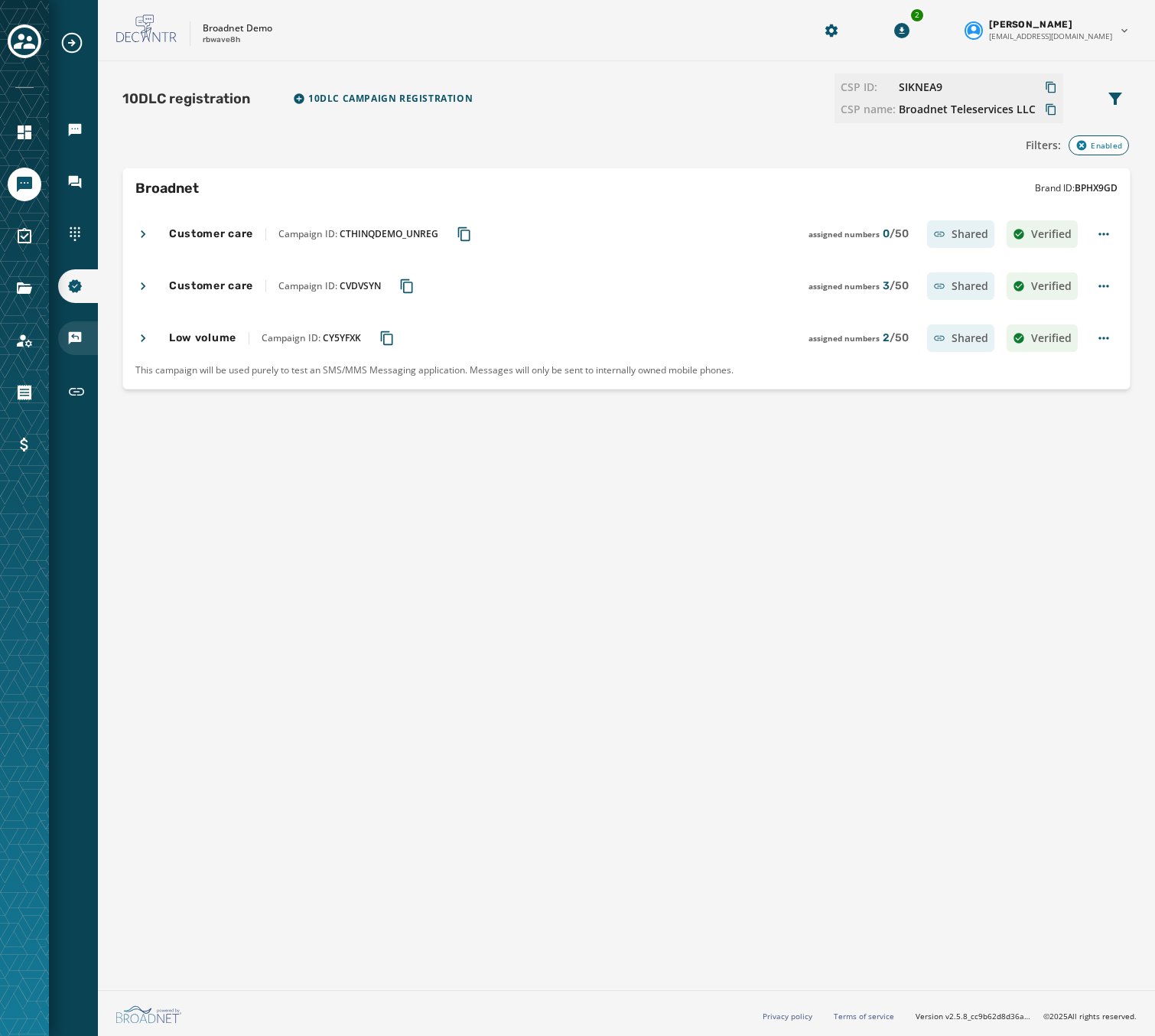
click at [82, 327] on div "Keywords & Responders" at bounding box center [78, 339] width 40 height 34
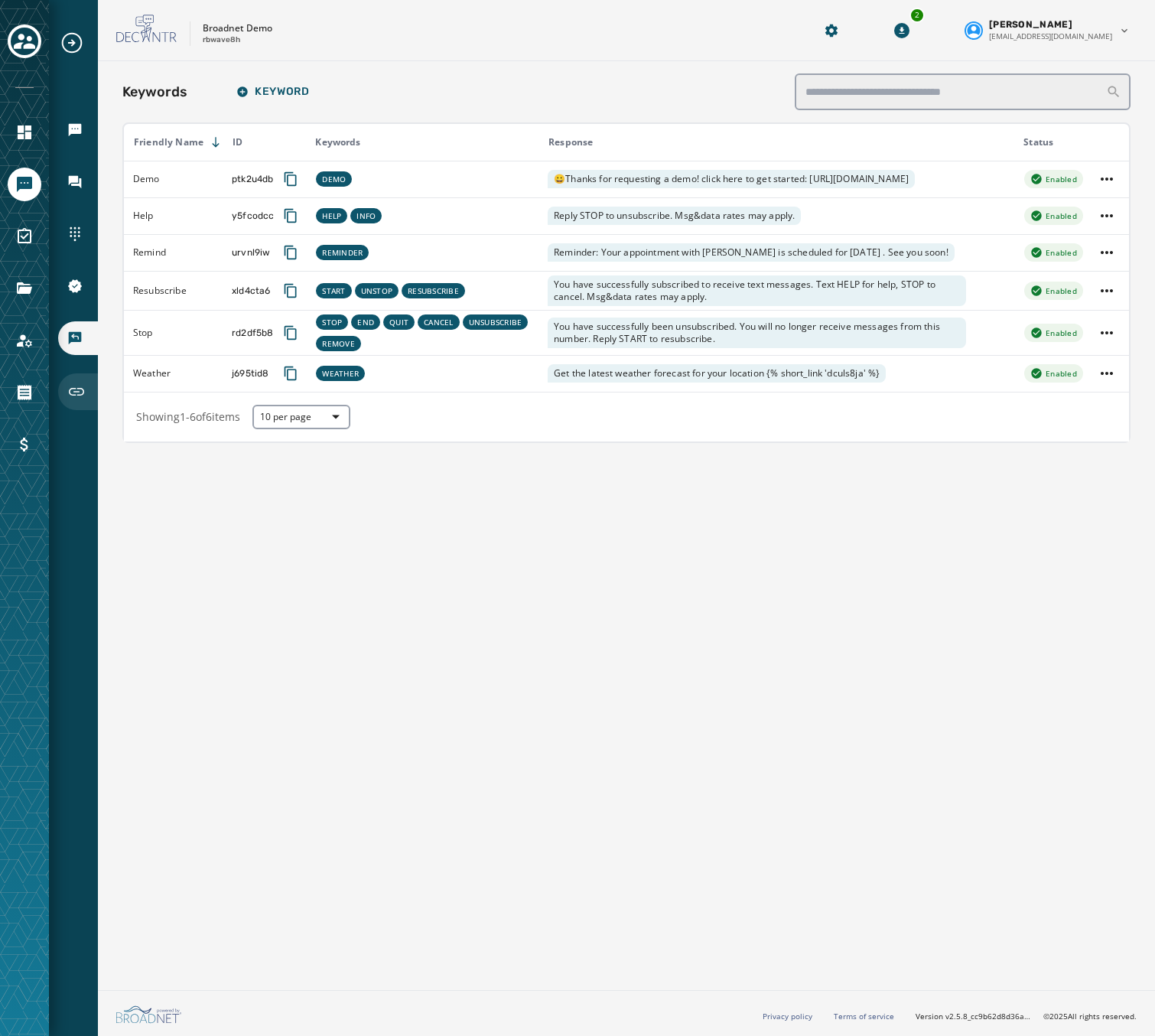
click at [89, 393] on div "Short Links" at bounding box center [78, 392] width 40 height 37
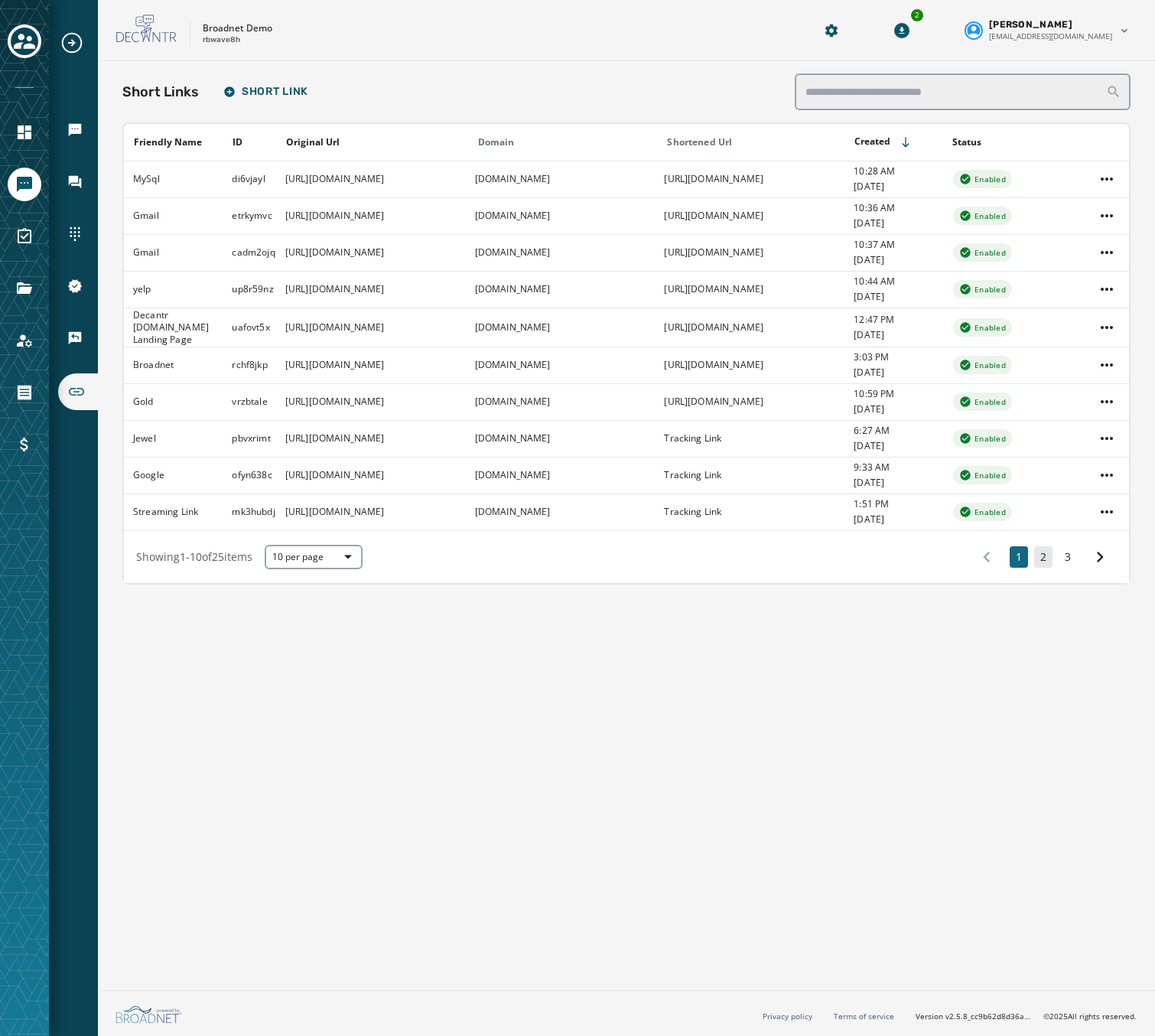
click at [1045, 561] on button "2" at bounding box center [1043, 557] width 19 height 21
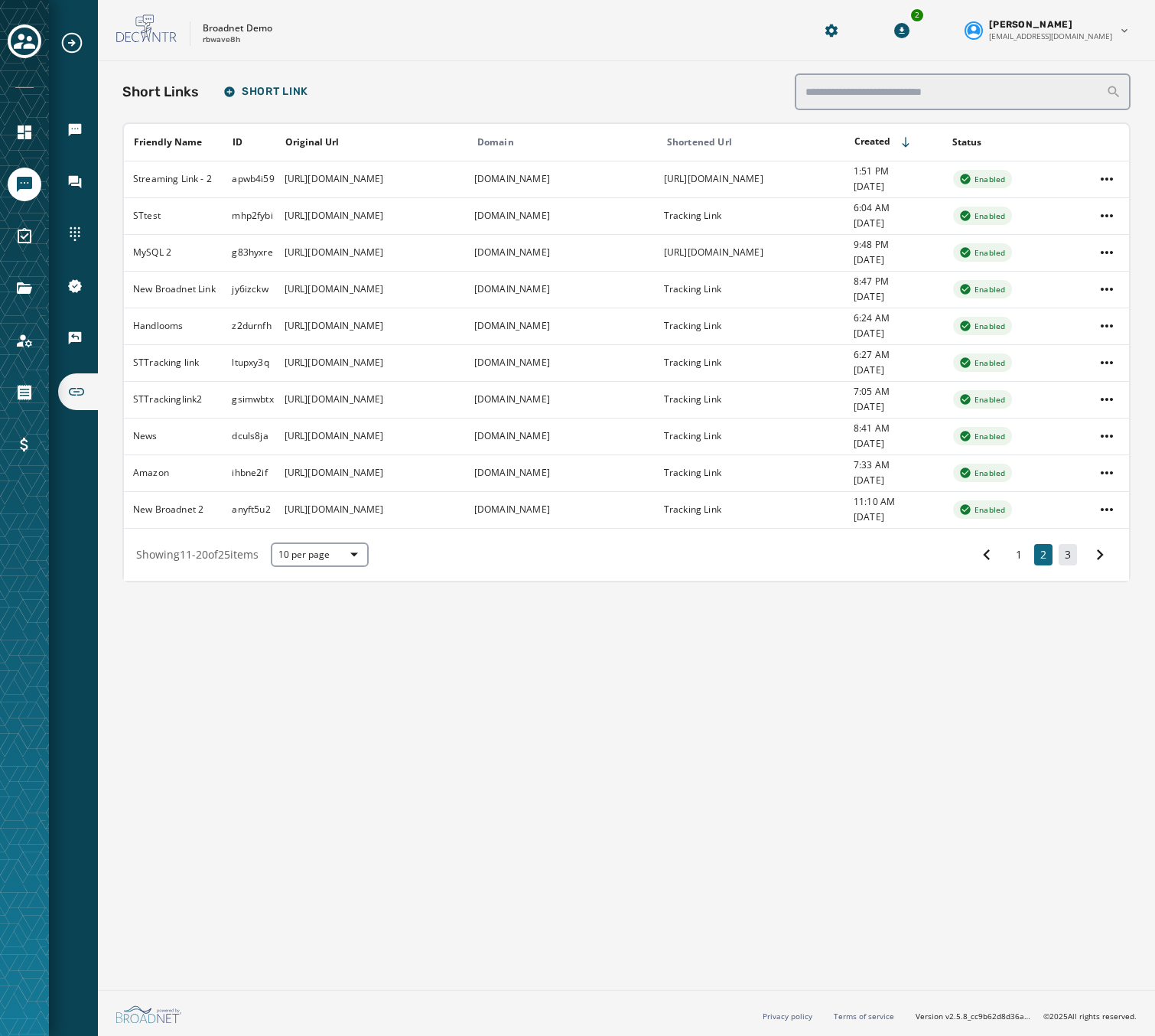
click at [1076, 561] on button "3" at bounding box center [1068, 555] width 19 height 21
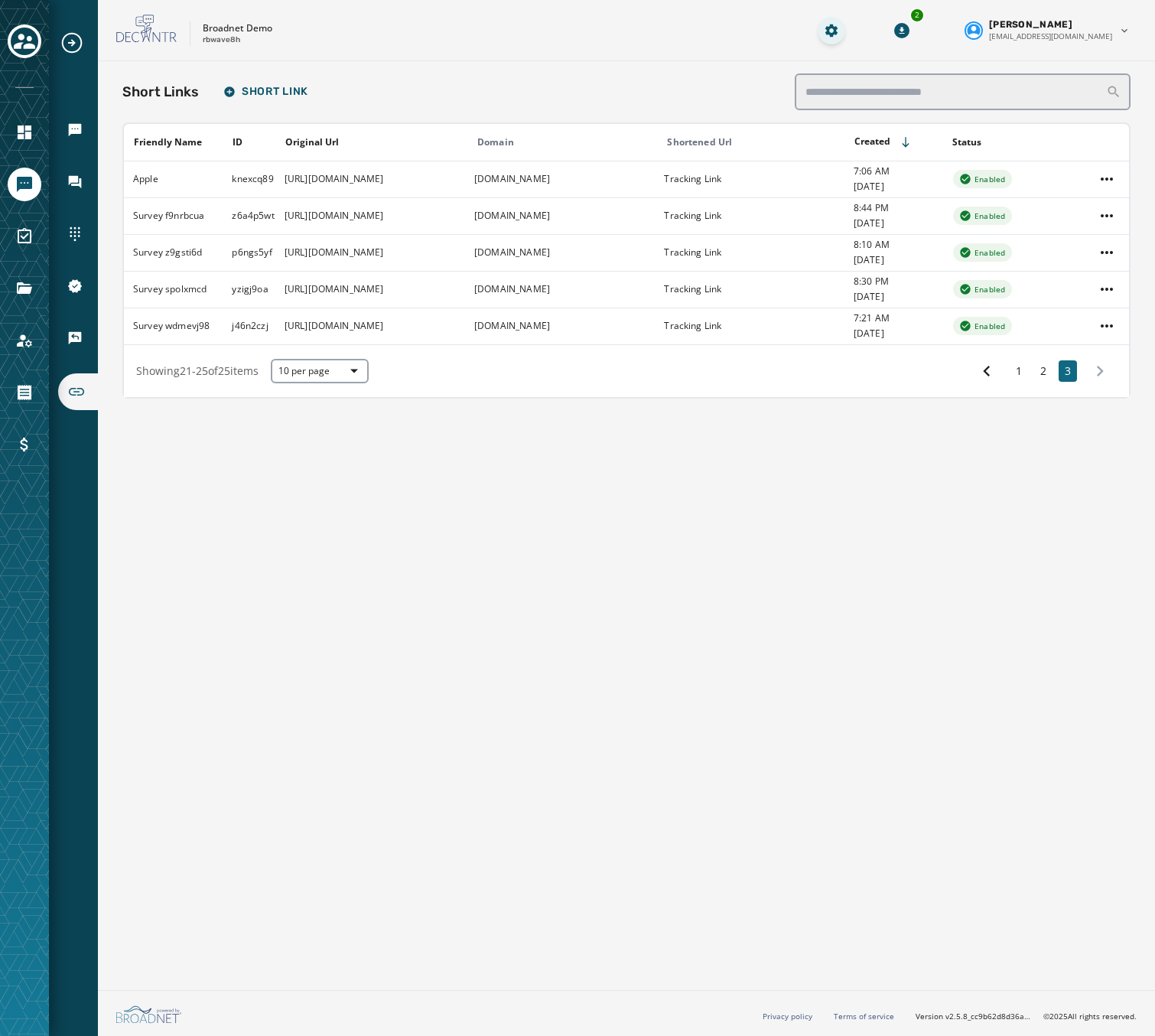
click at [852, 34] on html "Broadcasts Inbox Sending Numbers 10DLC Registration Keywords & Responders Short…" at bounding box center [577, 518] width 1155 height 1036
click at [792, 82] on div "Manage Users" at bounding box center [791, 81] width 171 height 25
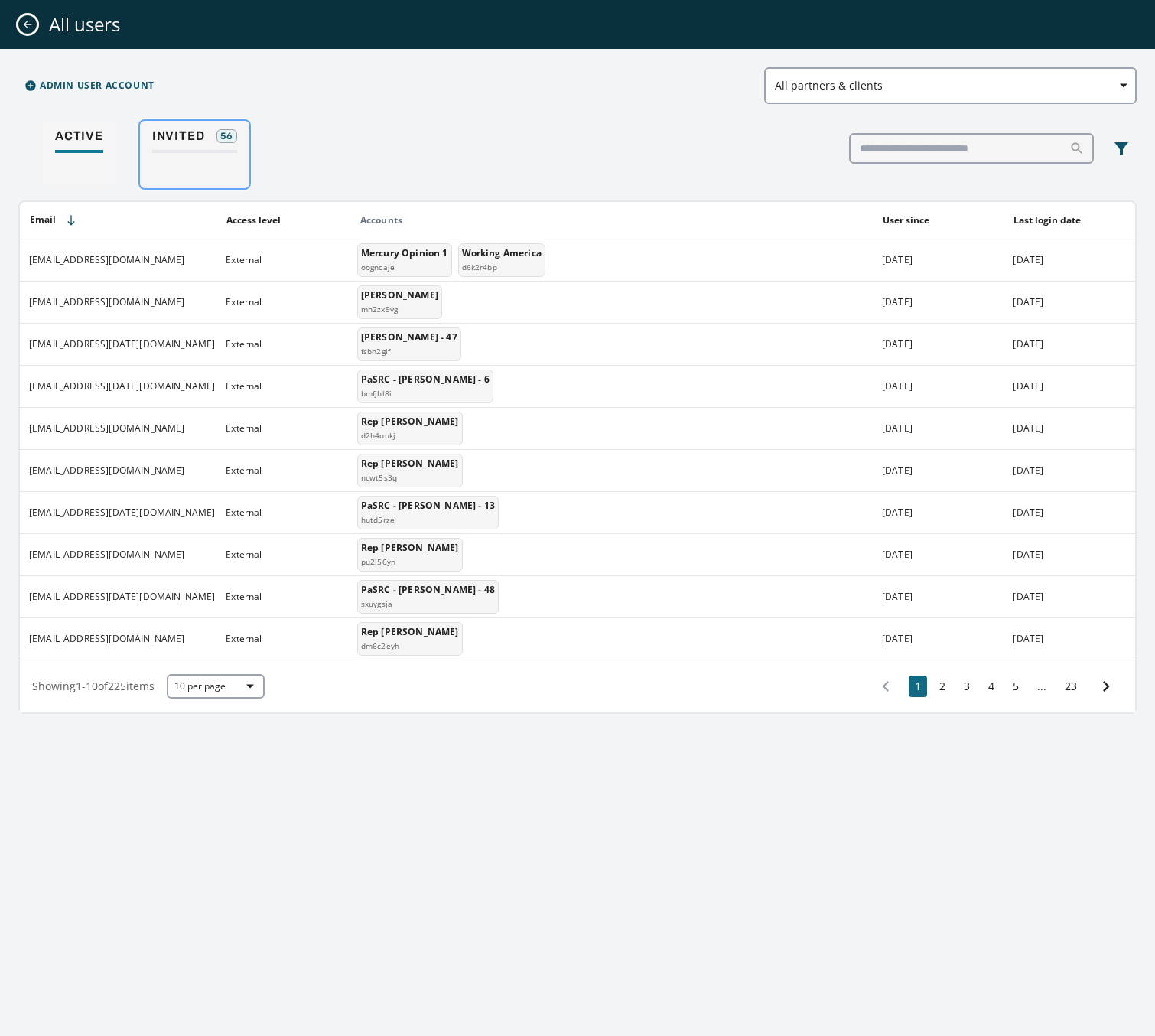
click at [164, 132] on span "Invited" at bounding box center [179, 135] width 53 height 15
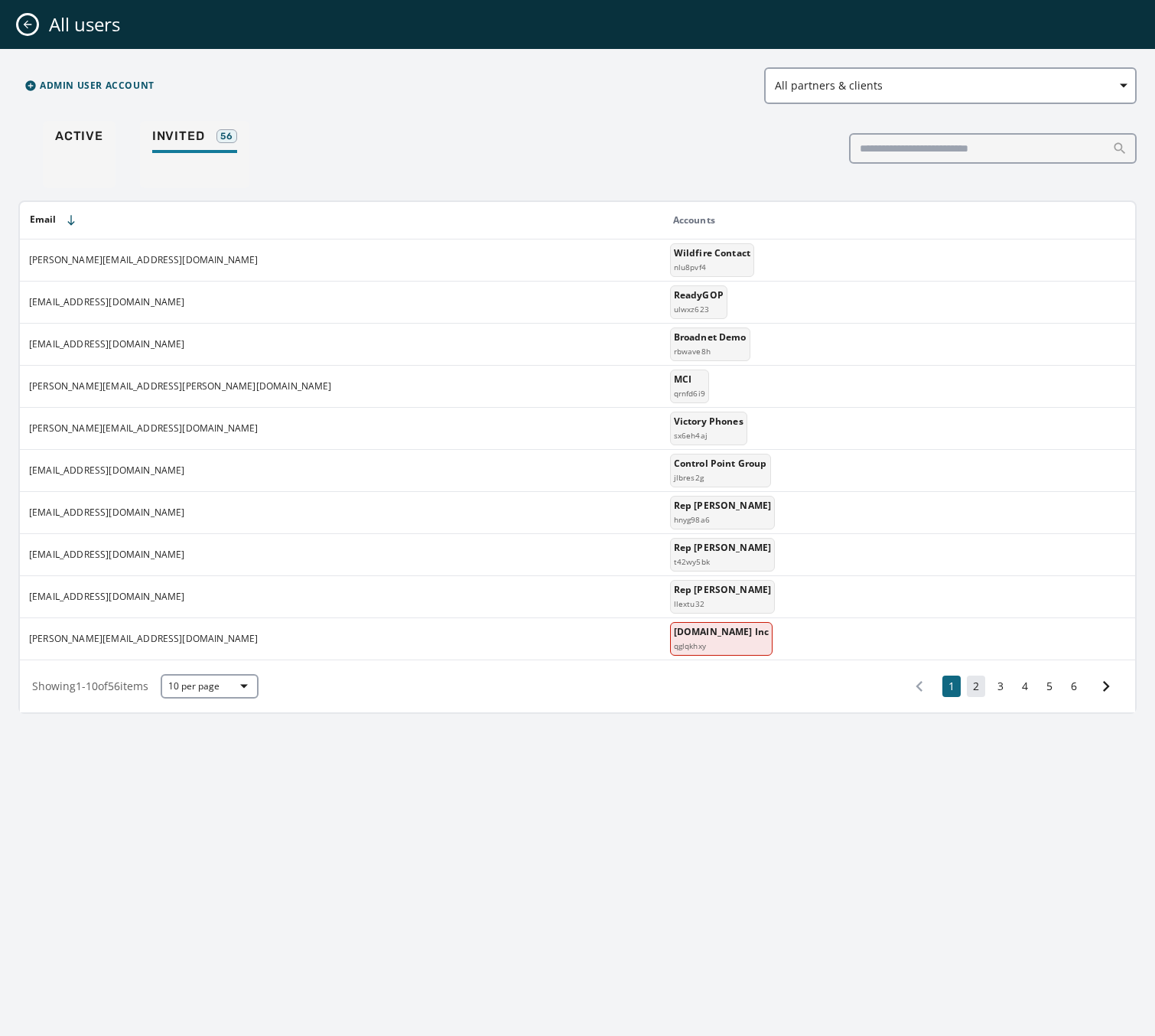
click at [972, 687] on button "2" at bounding box center [976, 686] width 19 height 21
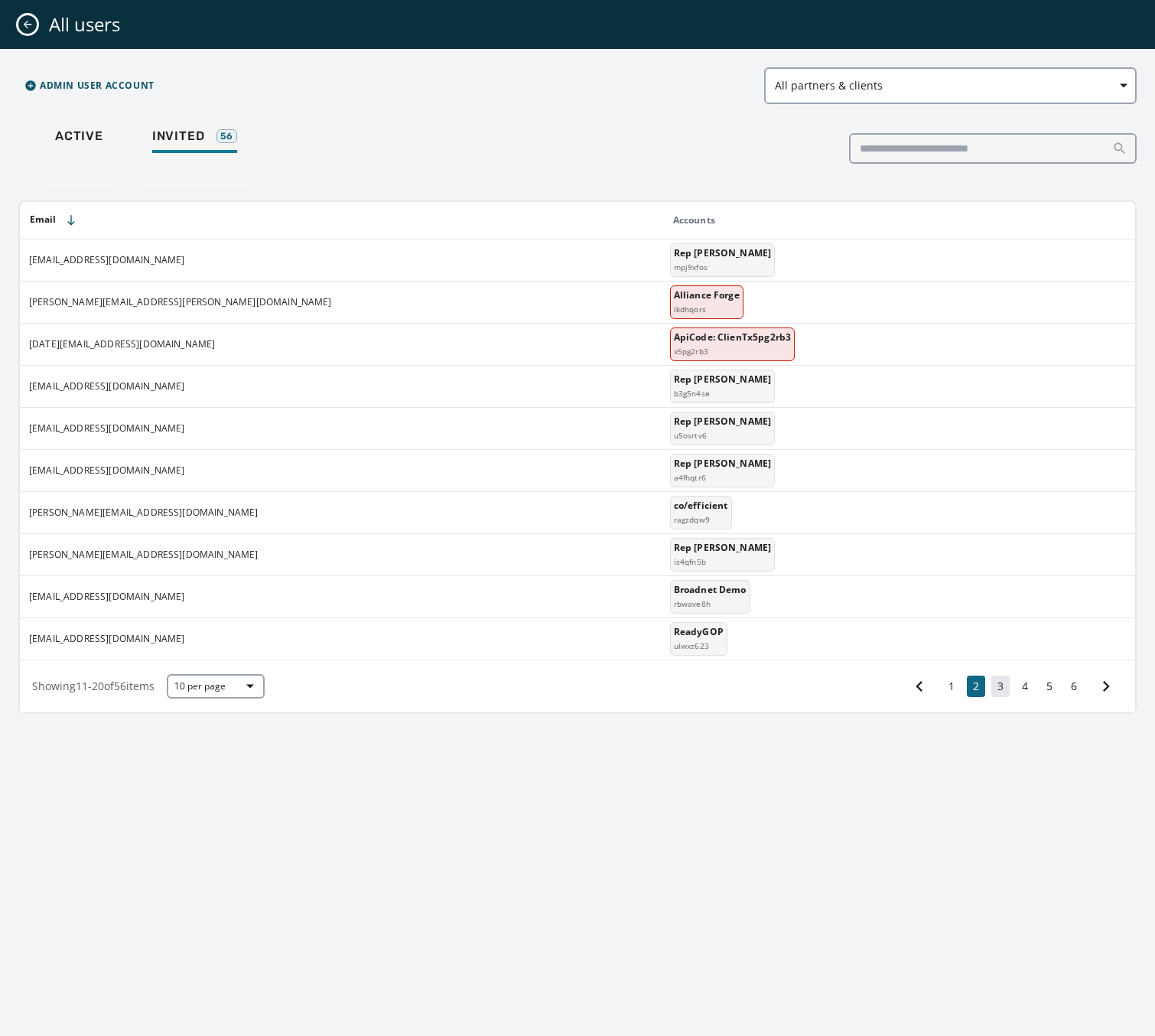
click at [999, 682] on button "3" at bounding box center [1000, 686] width 19 height 21
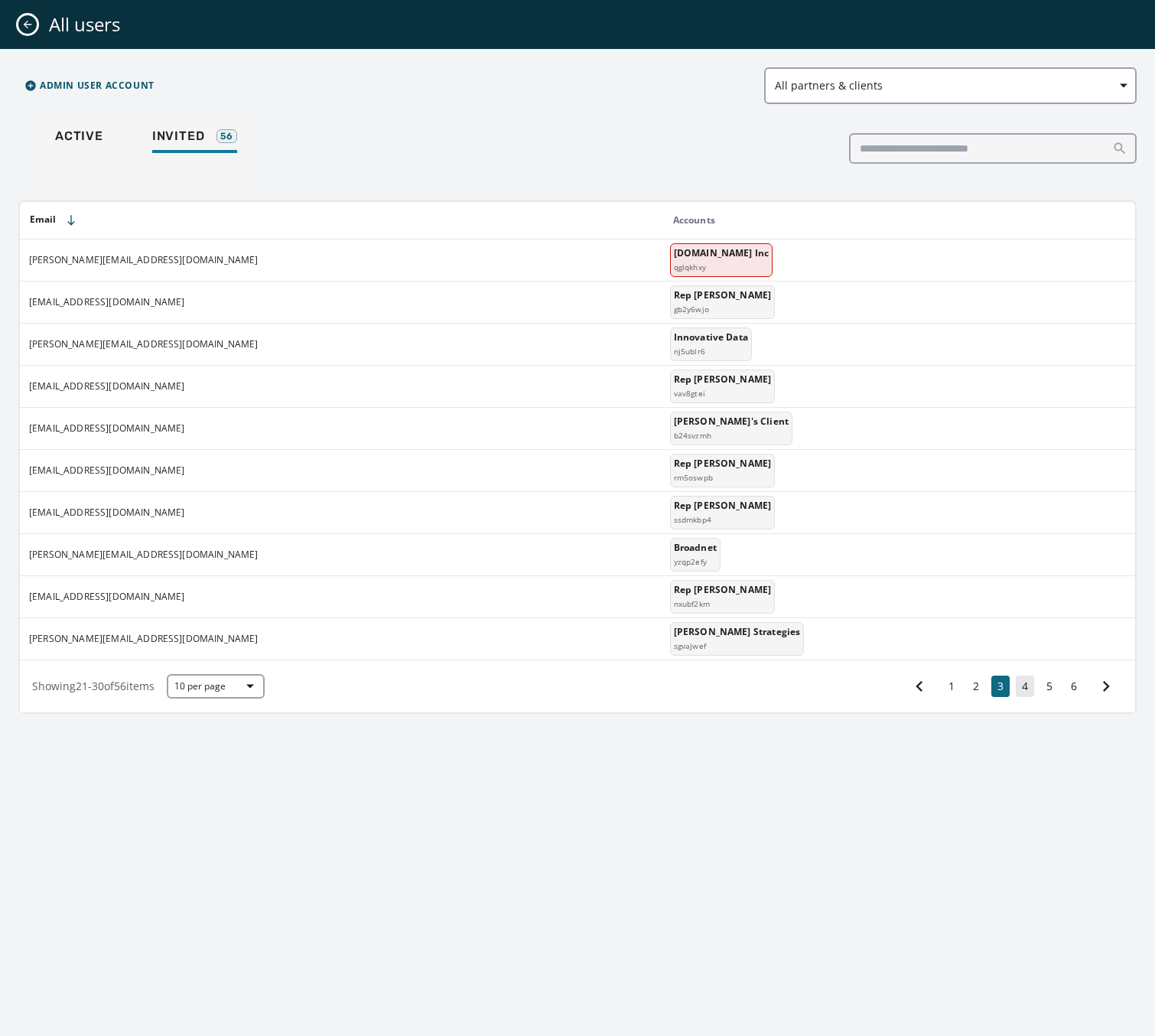
click at [1022, 686] on button "4" at bounding box center [1025, 686] width 19 height 21
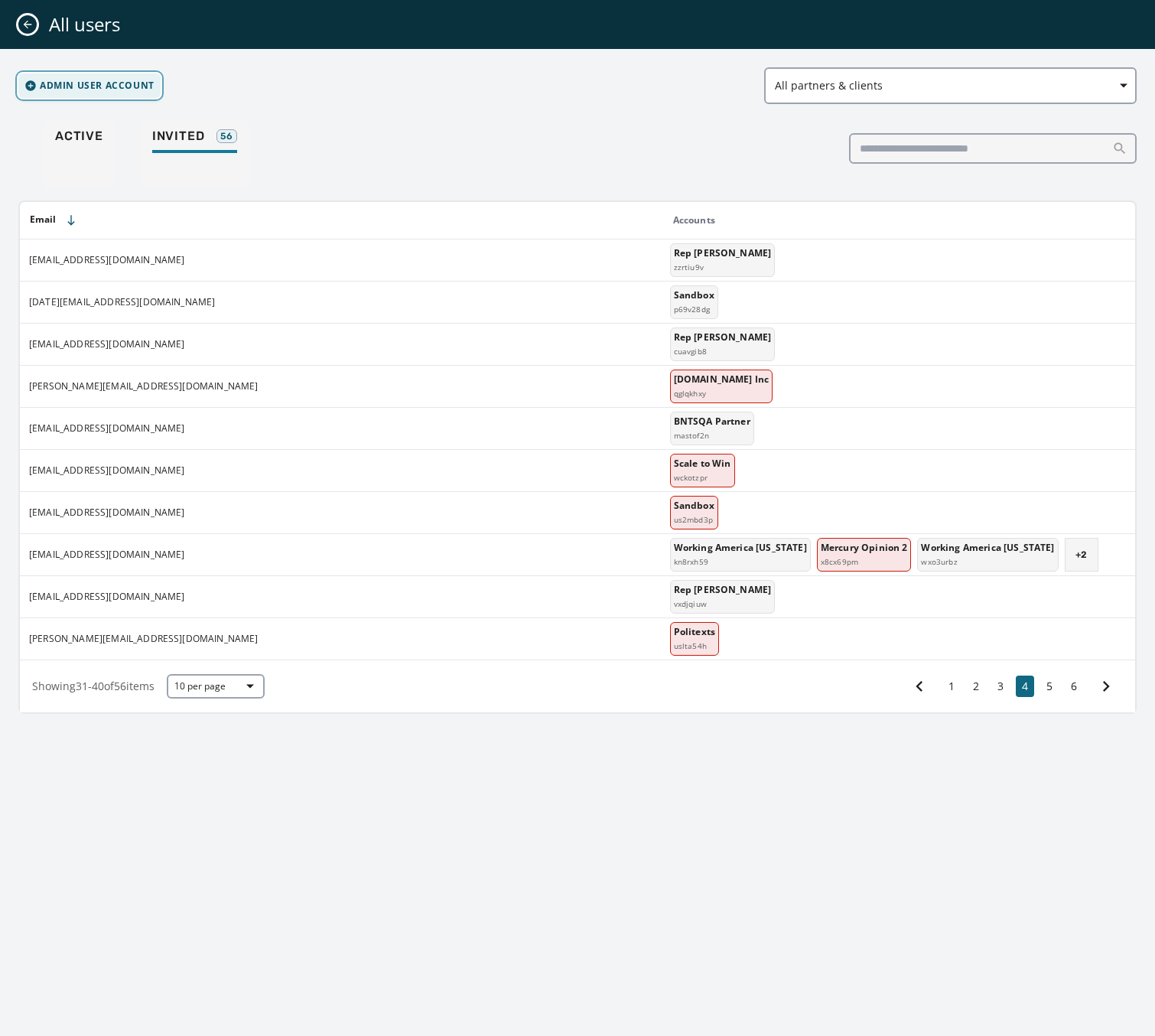
click at [113, 86] on span "Admin User Account" at bounding box center [97, 86] width 115 height 12
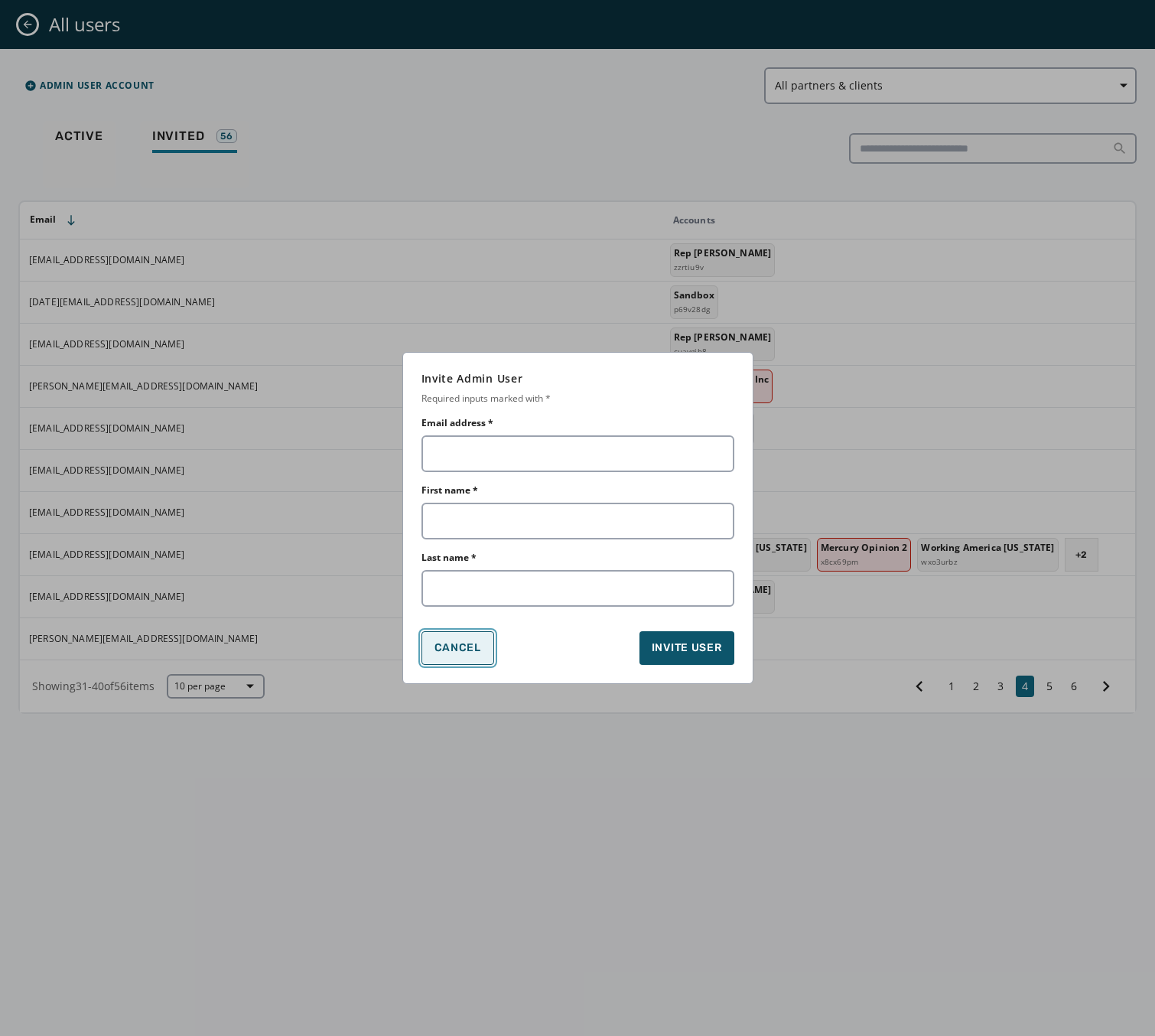
click at [447, 645] on span "Cancel" at bounding box center [458, 648] width 47 height 12
